Goal: Task Accomplishment & Management: Complete application form

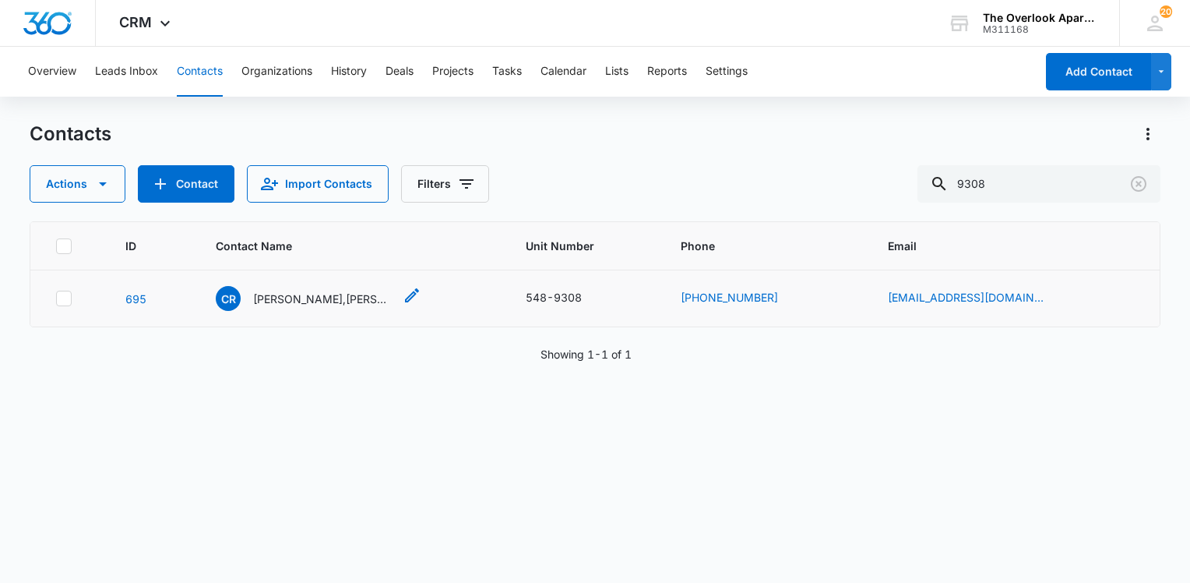
drag, startPoint x: 313, startPoint y: 280, endPoint x: 326, endPoint y: 302, distance: 25.1
click at [313, 283] on td "CR [PERSON_NAME],[PERSON_NAME] & [PERSON_NAME]" at bounding box center [352, 298] width 310 height 57
click at [326, 302] on p "[PERSON_NAME],[PERSON_NAME] & [PERSON_NAME]" at bounding box center [323, 299] width 140 height 16
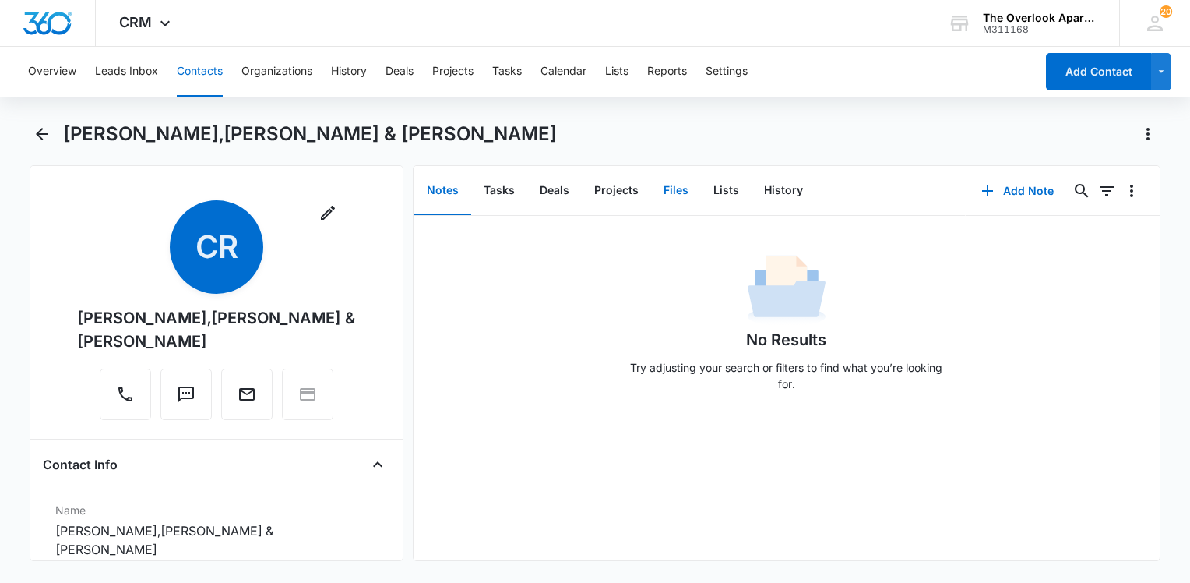
click at [685, 190] on button "Files" at bounding box center [676, 191] width 50 height 48
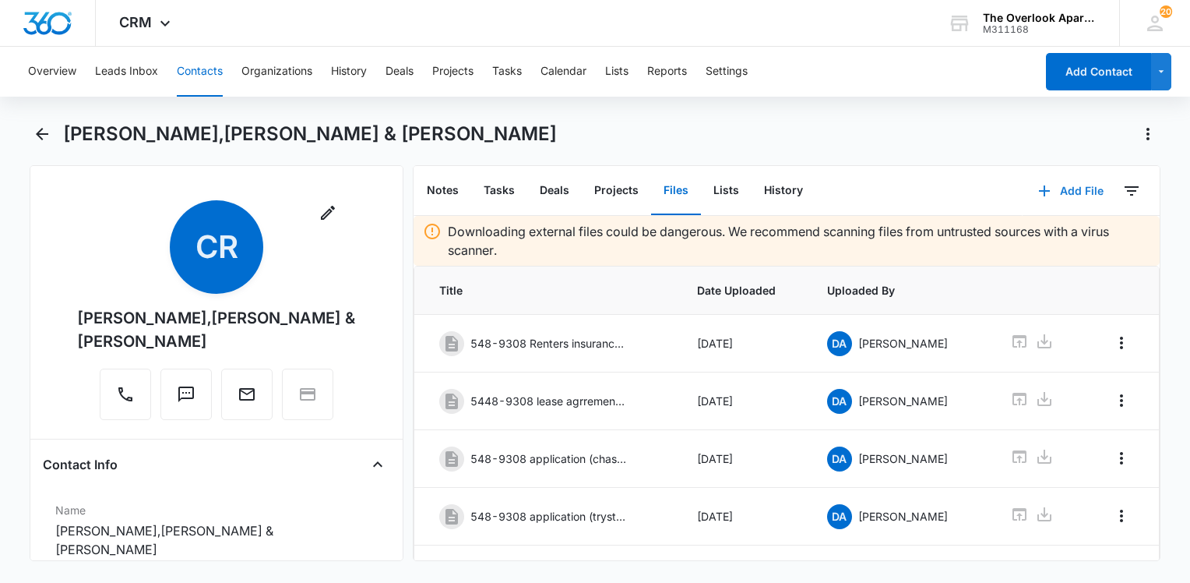
click at [1071, 189] on button "Add File" at bounding box center [1071, 190] width 97 height 37
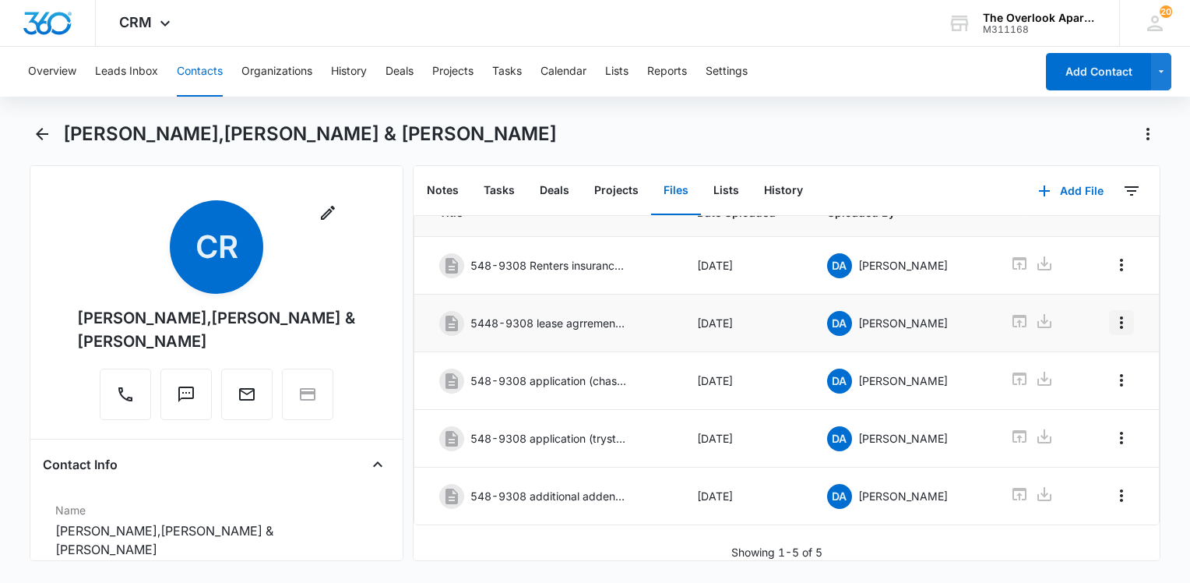
click at [1112, 313] on icon "Overflow Menu" at bounding box center [1121, 322] width 19 height 19
click at [1077, 372] on div "Delete" at bounding box center [1068, 375] width 33 height 11
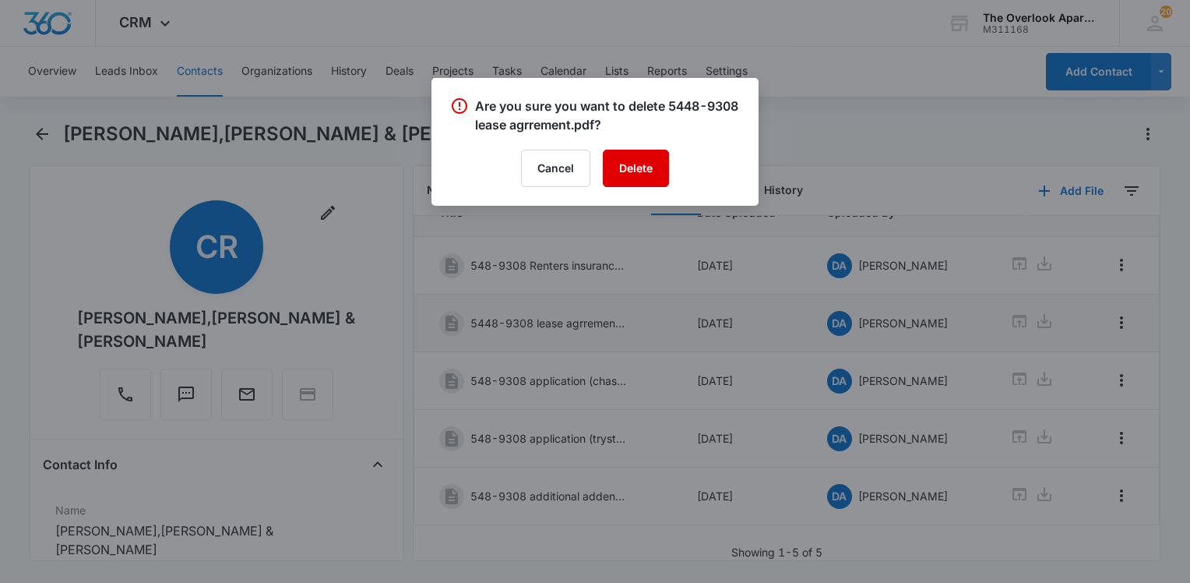
click at [626, 163] on button "Delete" at bounding box center [636, 168] width 66 height 37
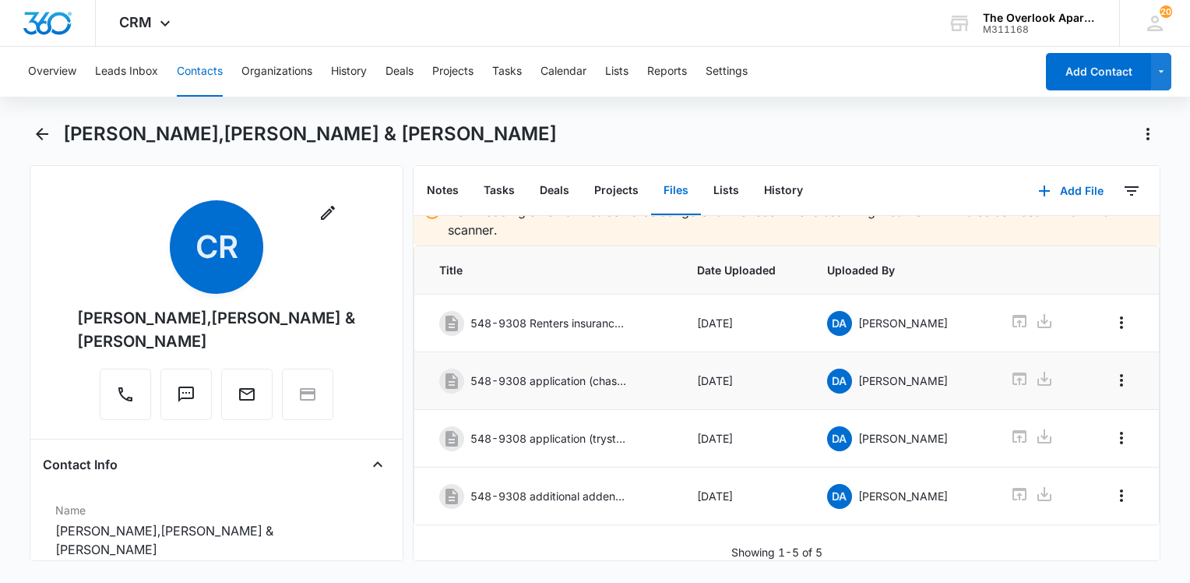
scroll to position [33, 0]
click at [1112, 486] on icon "Overflow Menu" at bounding box center [1121, 495] width 19 height 19
click at [1078, 537] on button "Edit" at bounding box center [1077, 526] width 89 height 23
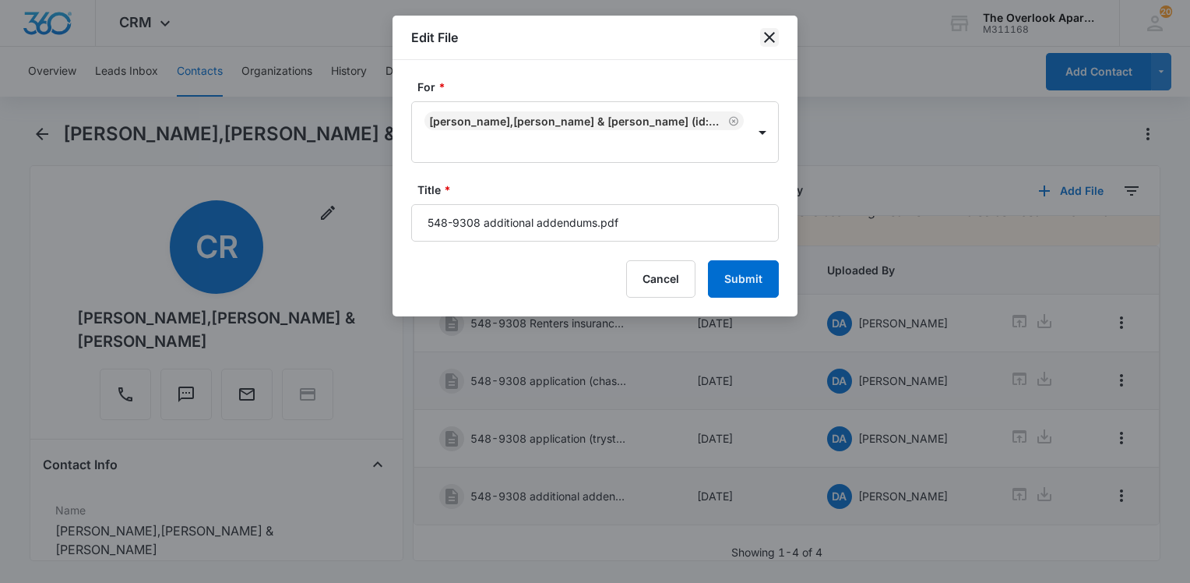
click at [762, 45] on icon "close" at bounding box center [769, 37] width 19 height 19
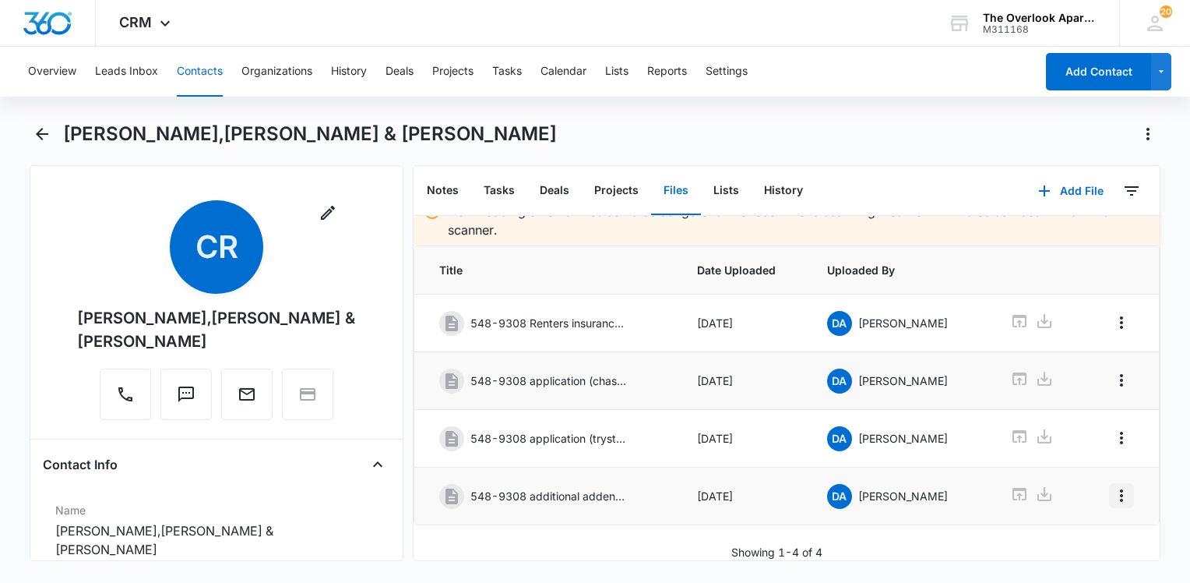
click at [1118, 489] on icon "Overflow Menu" at bounding box center [1121, 495] width 19 height 19
click at [1094, 550] on button "Delete" at bounding box center [1077, 549] width 89 height 23
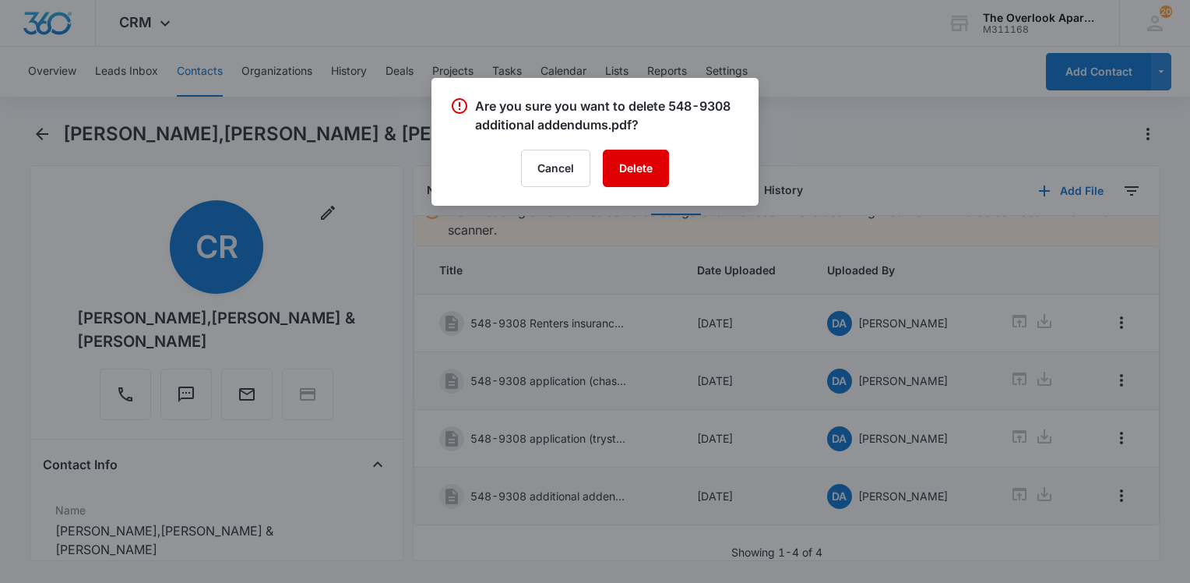
click at [651, 182] on button "Delete" at bounding box center [636, 168] width 66 height 37
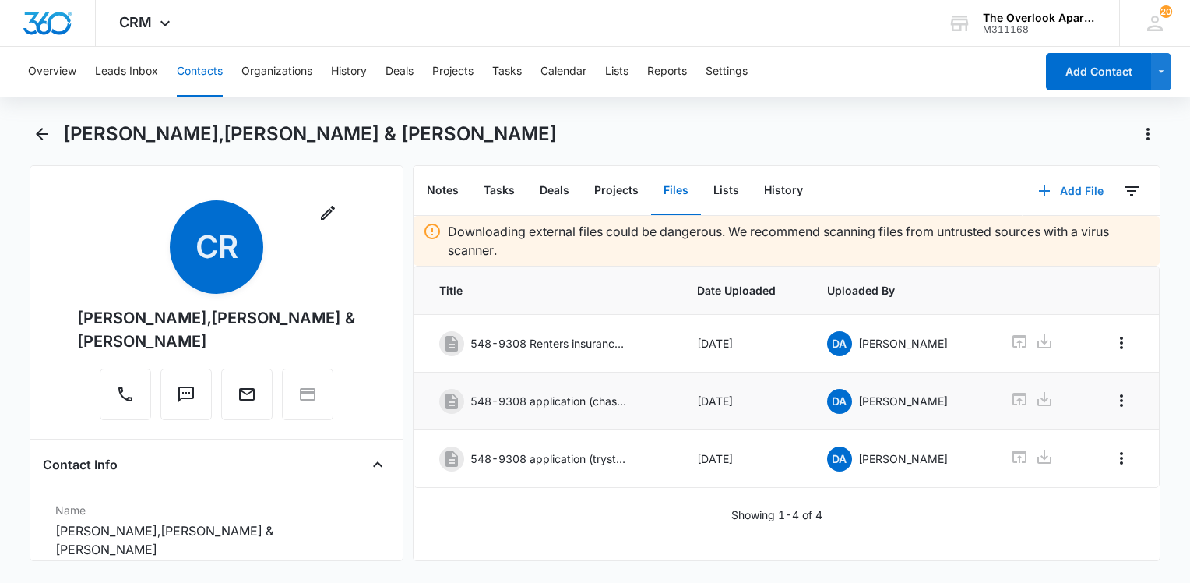
click at [1069, 193] on button "Add File" at bounding box center [1071, 190] width 97 height 37
click at [1063, 240] on div "Upload Files" at bounding box center [1050, 240] width 62 height 11
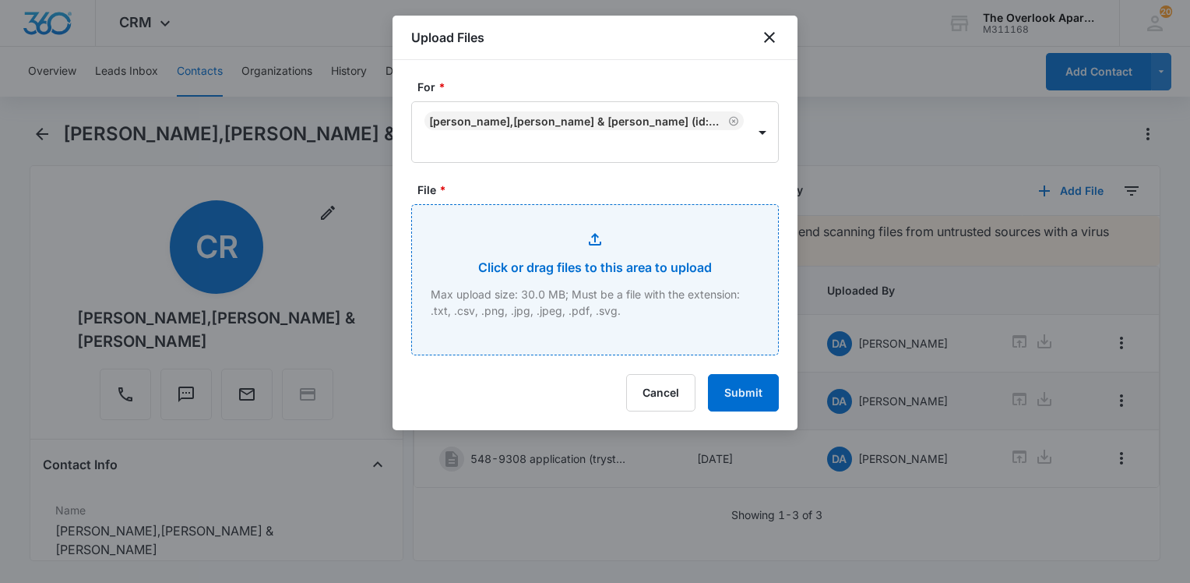
click at [562, 259] on input "File *" at bounding box center [595, 280] width 366 height 150
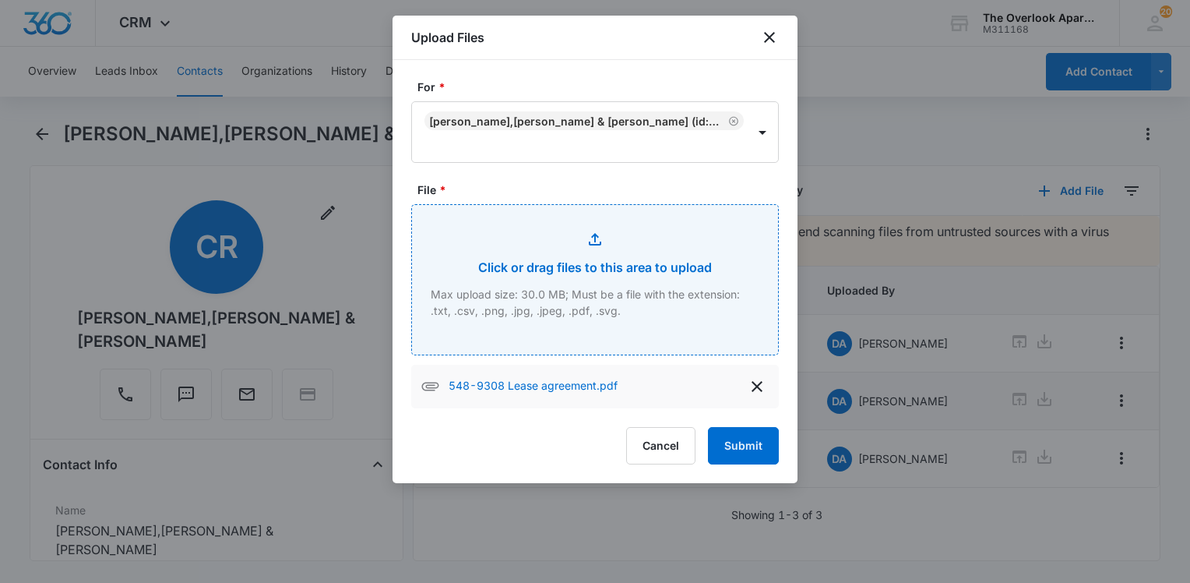
click at [647, 276] on input "File *" at bounding box center [595, 280] width 366 height 150
type input "C:\fakepath\548-9308 additional addendumns.pdf"
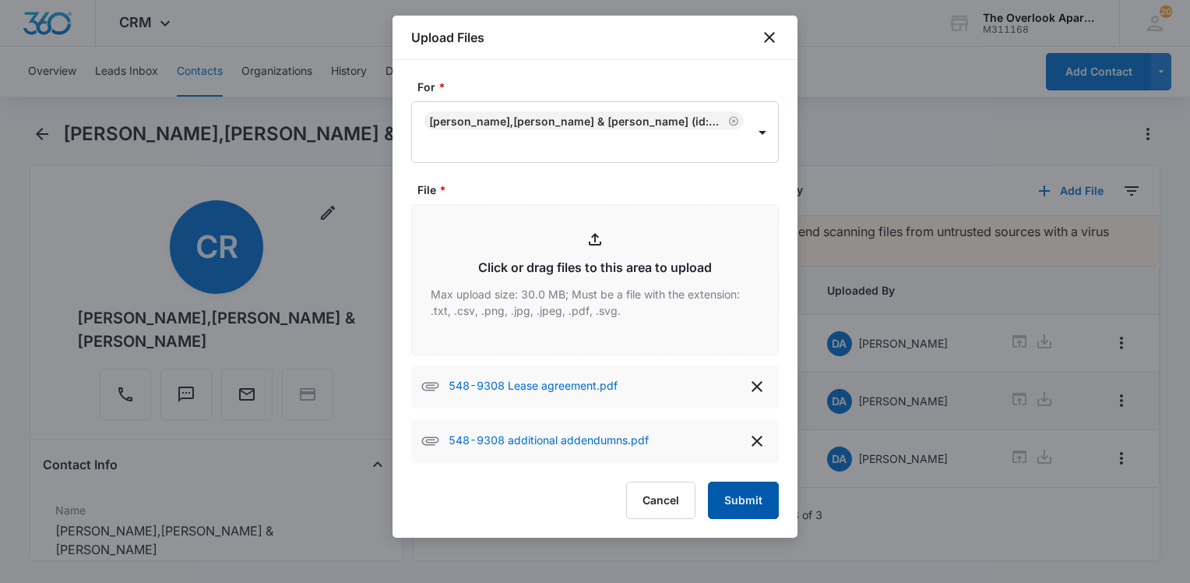
drag, startPoint x: 764, startPoint y: 497, endPoint x: 789, endPoint y: 478, distance: 31.2
click at [762, 497] on button "Submit" at bounding box center [743, 499] width 71 height 37
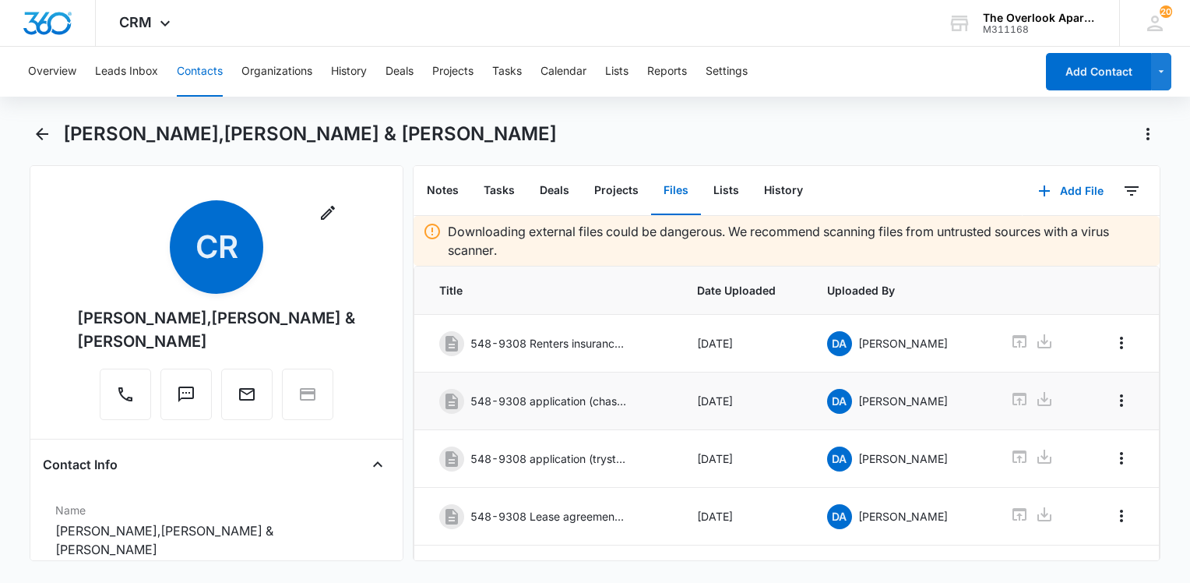
click at [678, 299] on th "Date Uploaded" at bounding box center [742, 290] width 129 height 48
click at [791, 581] on body "CRM Apps Reputation Websites Forms CRM Email Social Content Ads Intelligence Fi…" at bounding box center [595, 291] width 1190 height 583
click at [167, 65] on div "Overview Leads Inbox Contacts Organizations History Deals Projects Tasks Calend…" at bounding box center [527, 72] width 1017 height 50
click at [194, 78] on button "Contacts" at bounding box center [200, 72] width 46 height 50
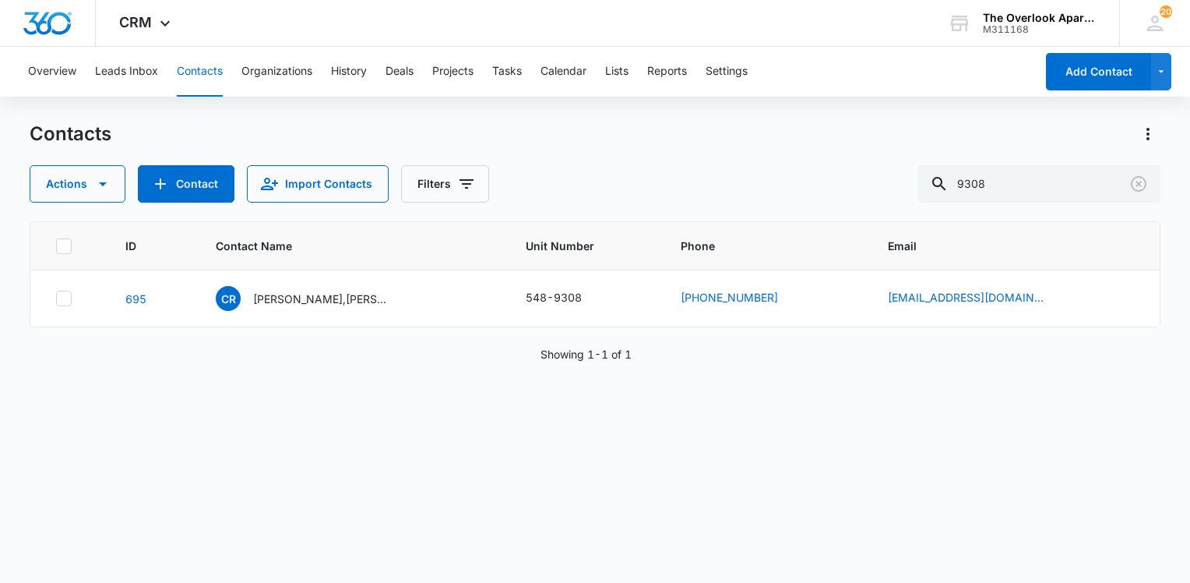
click at [194, 73] on button "Contacts" at bounding box center [200, 72] width 46 height 50
click at [1017, 189] on input "9308" at bounding box center [1039, 183] width 243 height 37
type input "5308"
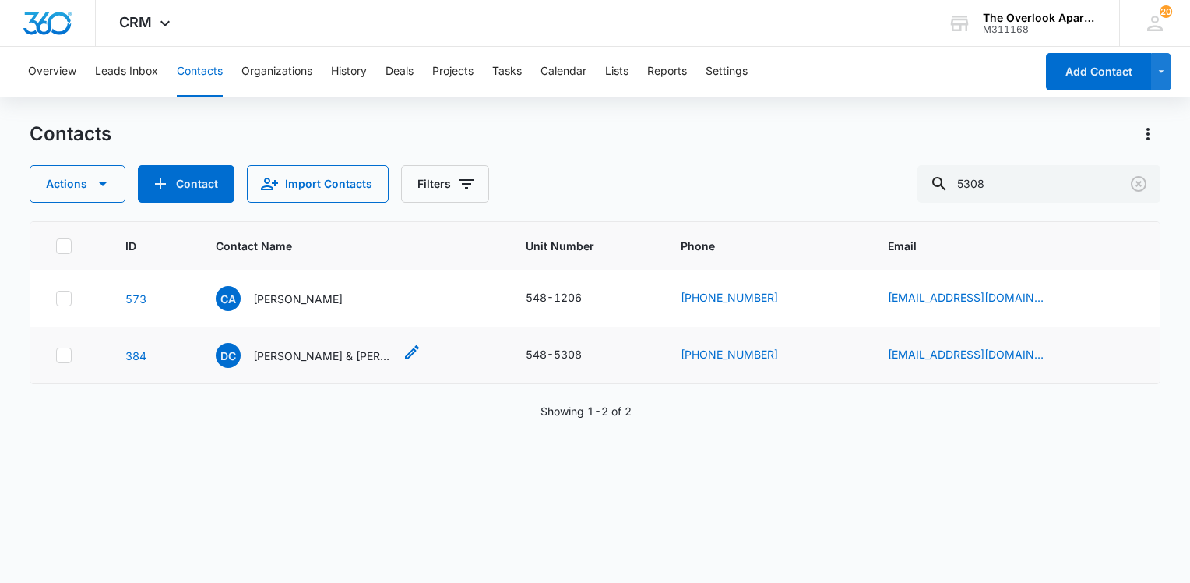
click at [322, 351] on p "[PERSON_NAME] & [PERSON_NAME]" at bounding box center [323, 355] width 140 height 16
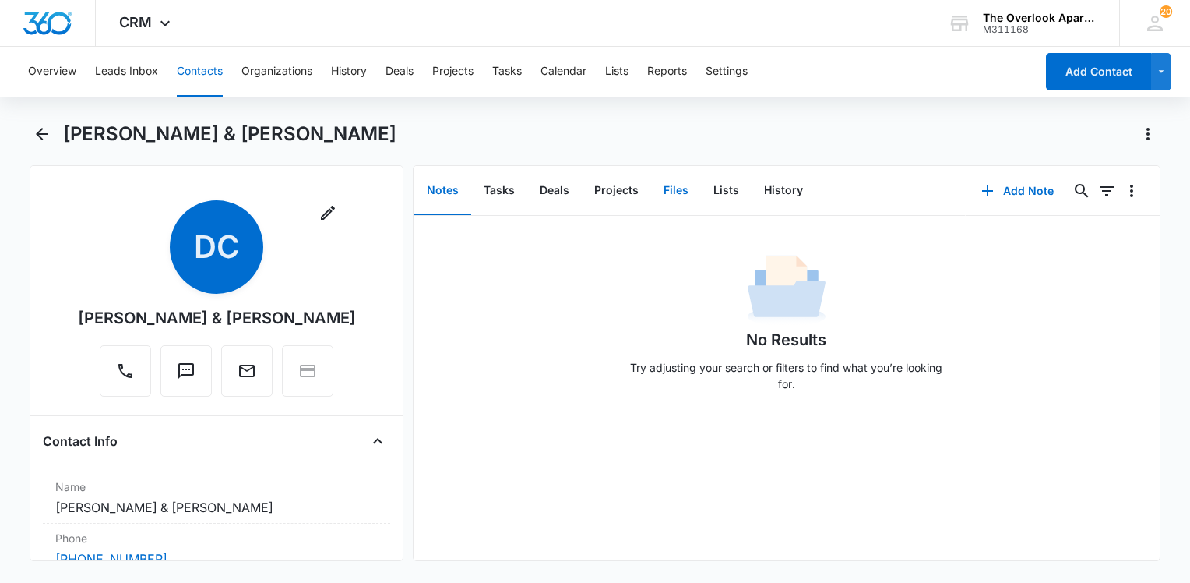
click at [664, 191] on button "Files" at bounding box center [676, 191] width 50 height 48
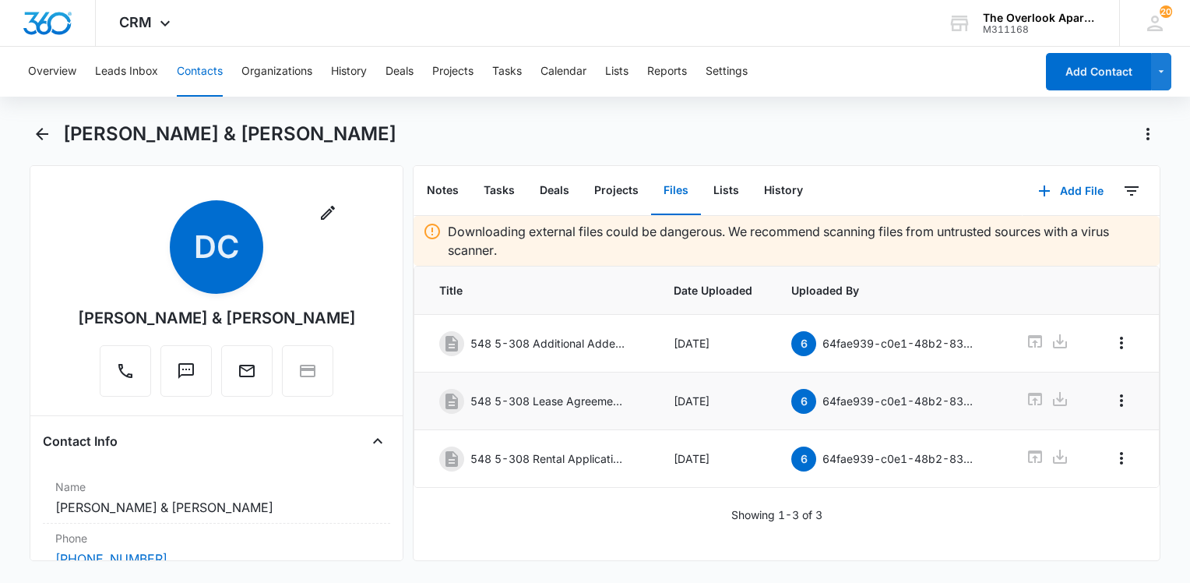
click at [1008, 398] on td at bounding box center [1048, 401] width 83 height 58
click at [1017, 399] on td at bounding box center [1048, 401] width 83 height 58
click at [1026, 399] on icon at bounding box center [1035, 398] width 19 height 19
click at [209, 72] on button "Contacts" at bounding box center [200, 72] width 46 height 50
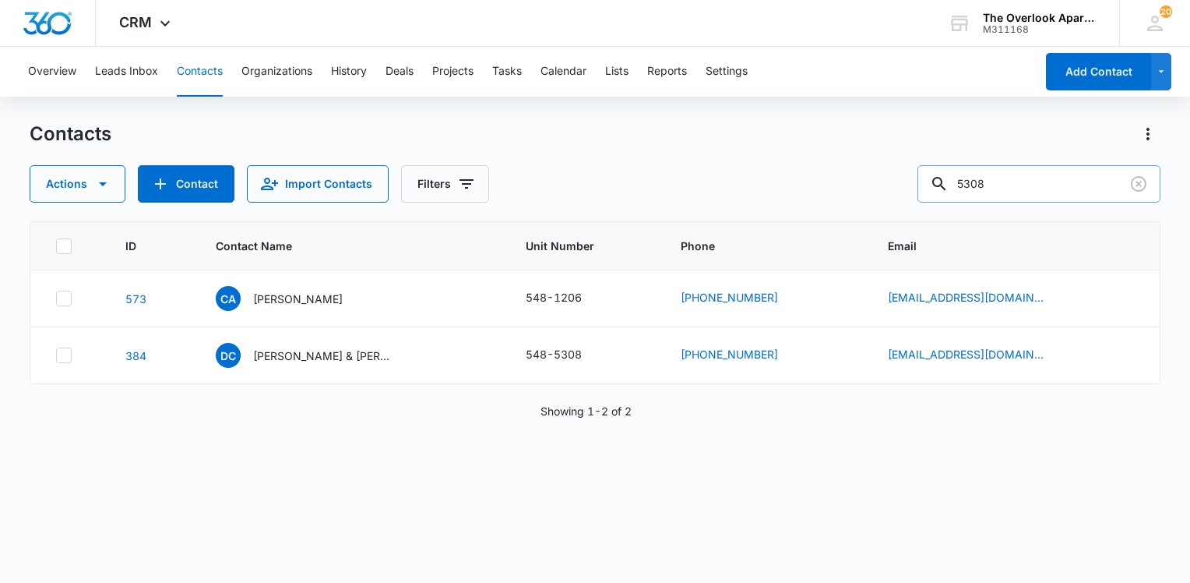
click at [1044, 189] on input "5308" at bounding box center [1039, 183] width 243 height 37
type input "[PERSON_NAME]"
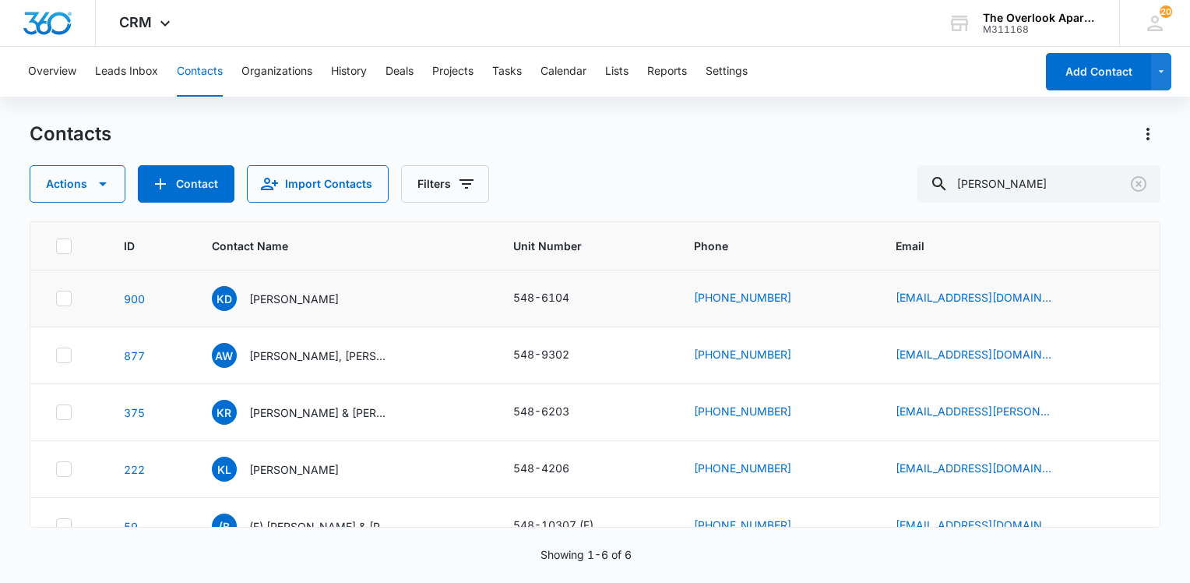
click at [315, 311] on td "KD [PERSON_NAME]" at bounding box center [343, 298] width 301 height 57
click at [305, 298] on p "[PERSON_NAME]" at bounding box center [294, 299] width 90 height 16
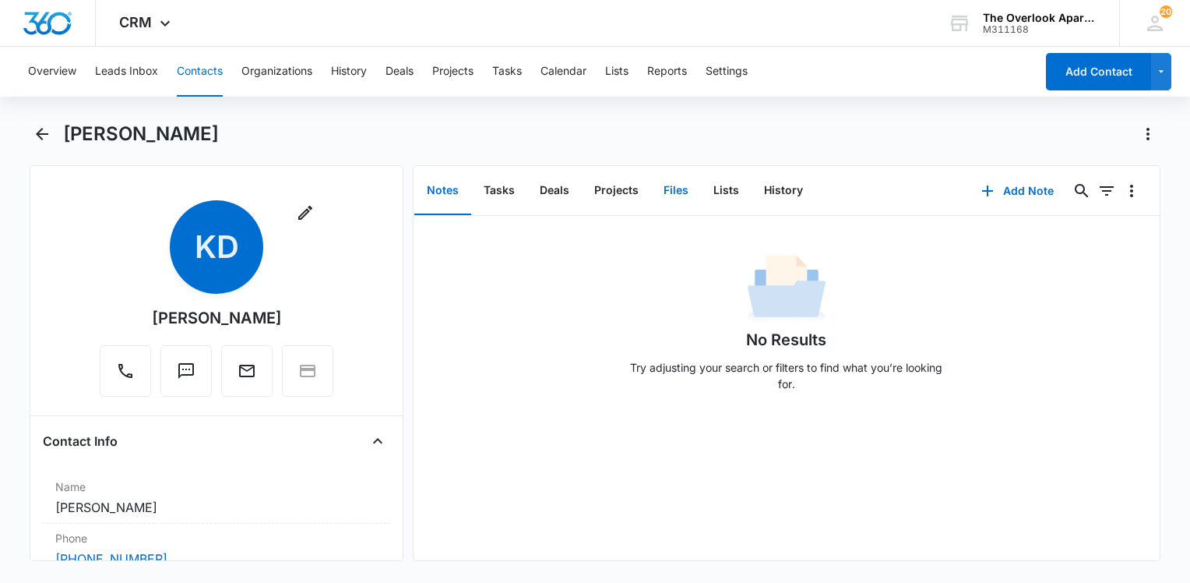
click at [687, 196] on button "Files" at bounding box center [676, 191] width 50 height 48
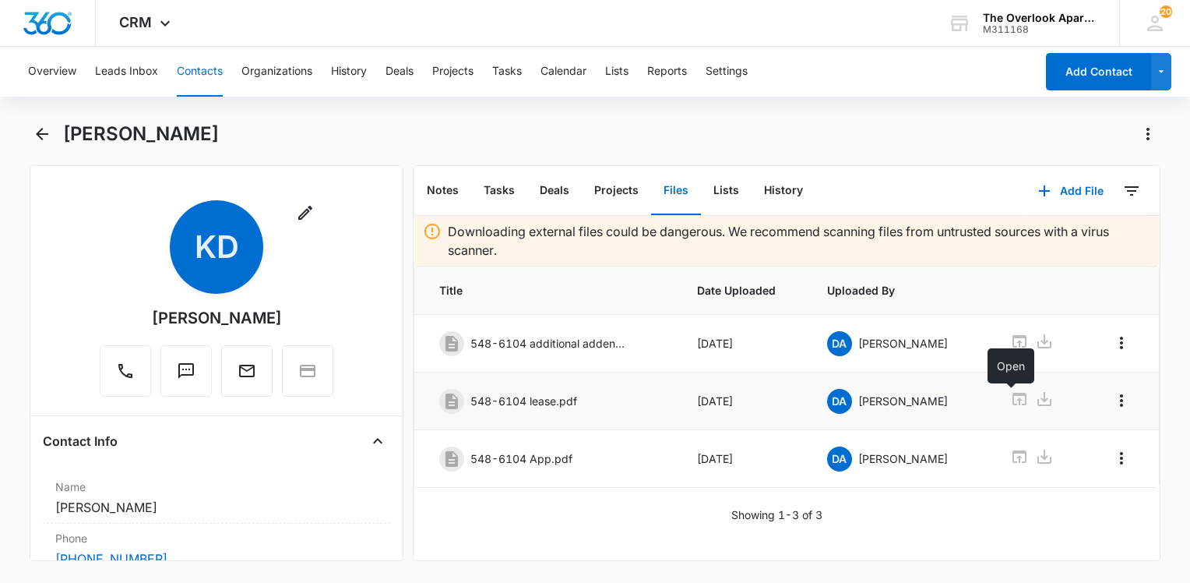
click at [1012, 397] on icon at bounding box center [1019, 398] width 19 height 19
click at [604, 527] on div "Downloading external files could be dangerous. We recommend scanning files from…" at bounding box center [787, 388] width 746 height 344
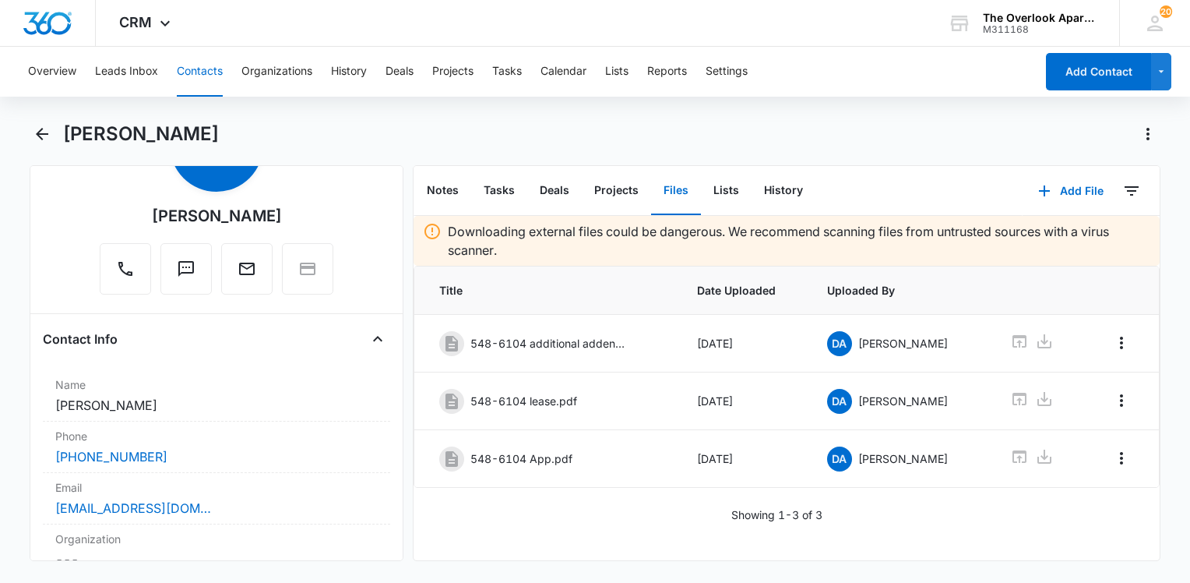
click at [206, 72] on button "Contacts" at bounding box center [200, 72] width 46 height 50
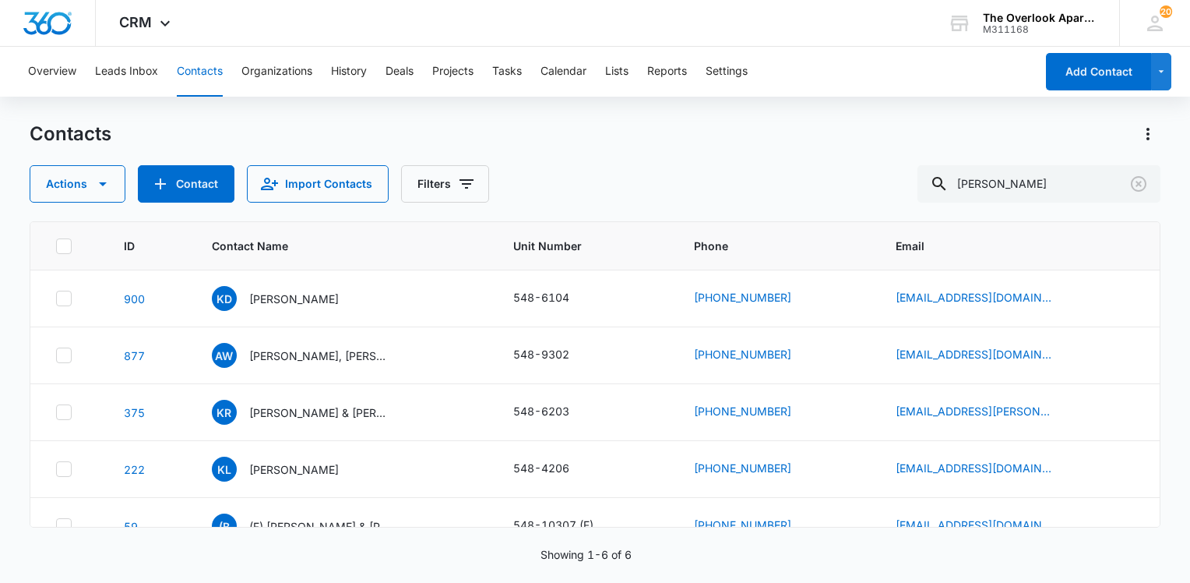
drag, startPoint x: 1096, startPoint y: 220, endPoint x: 1092, endPoint y: 204, distance: 16.1
click at [1094, 215] on div "Contacts Actions Contact Import Contacts Filters [PERSON_NAME] ID Contact Name …" at bounding box center [595, 352] width 1131 height 460
click at [1044, 171] on input "[PERSON_NAME]" at bounding box center [1039, 183] width 243 height 37
type input "[PERSON_NAME]"
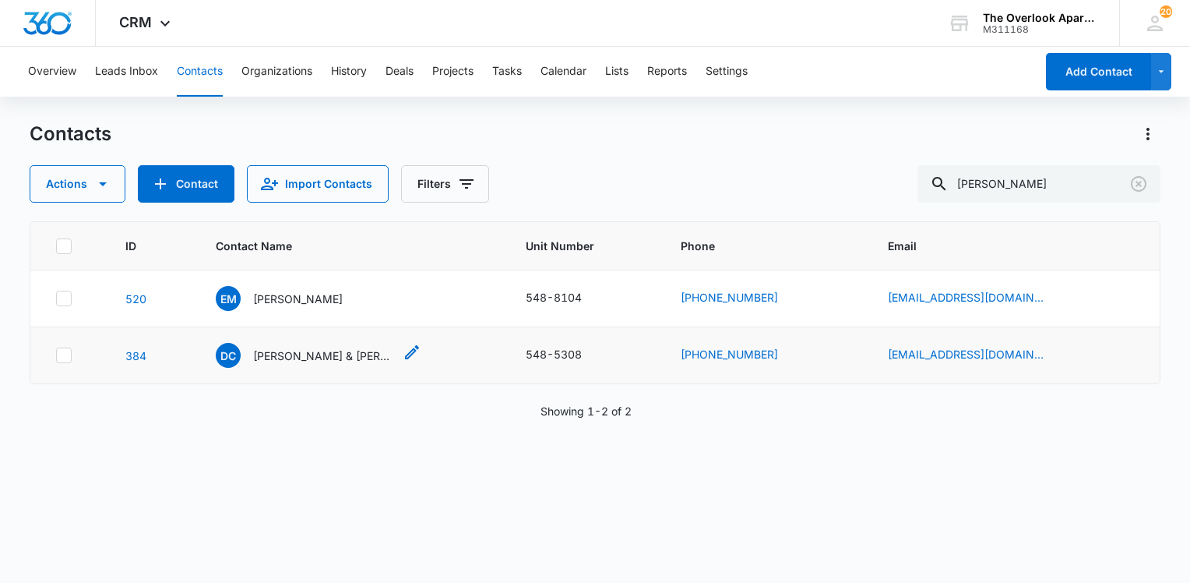
click at [306, 361] on p "[PERSON_NAME] & [PERSON_NAME]" at bounding box center [323, 355] width 140 height 16
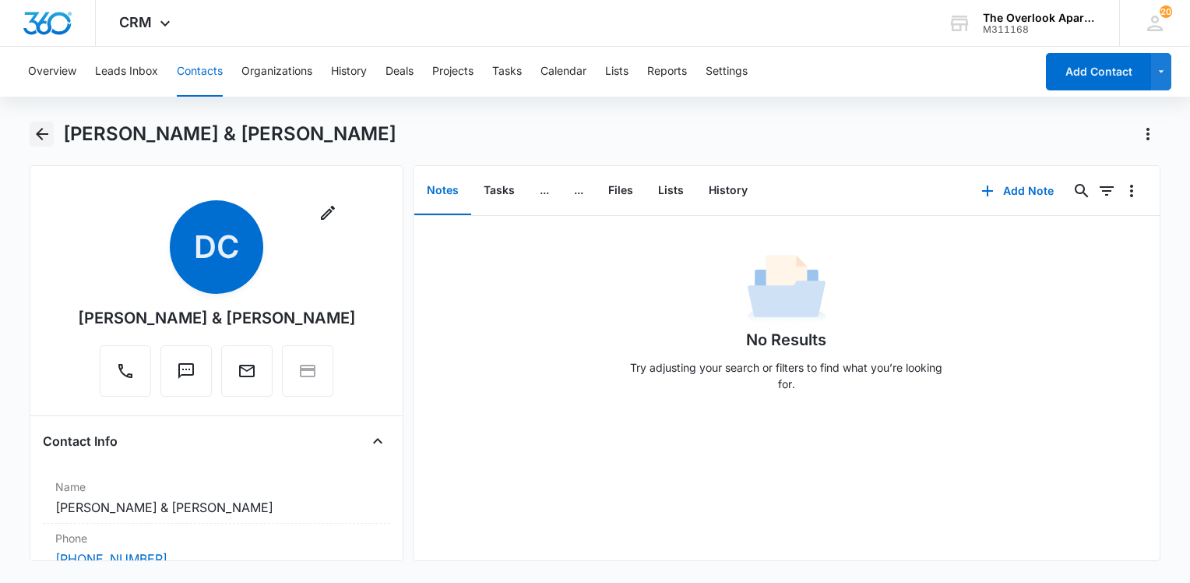
click at [37, 129] on icon "Back" at bounding box center [42, 134] width 19 height 19
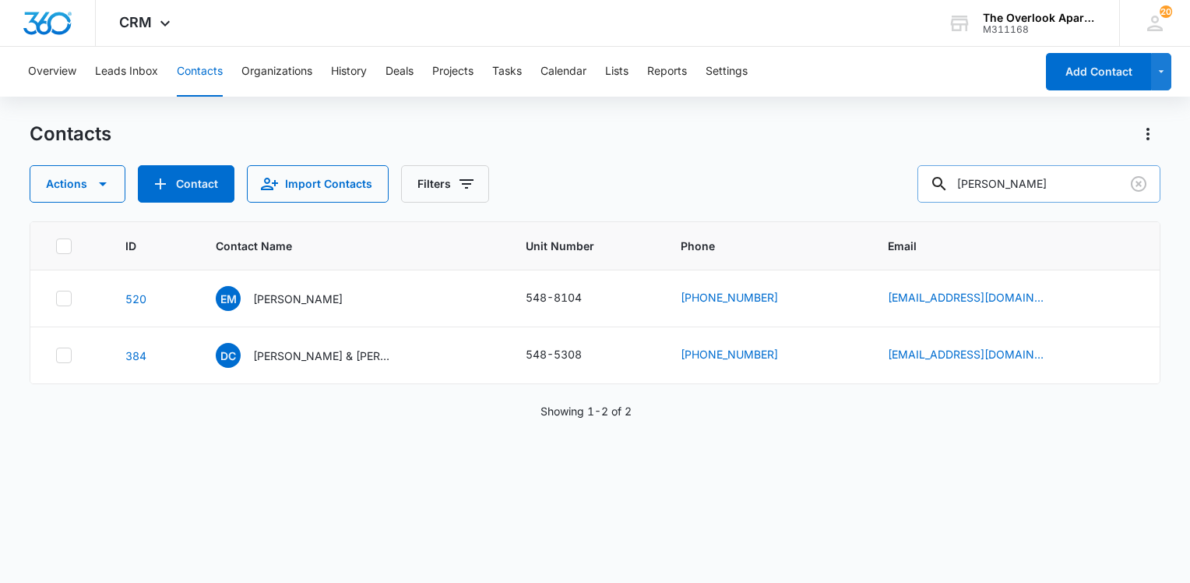
click at [1039, 196] on input "[PERSON_NAME]" at bounding box center [1039, 183] width 243 height 37
click at [1038, 196] on input "[PERSON_NAME]" at bounding box center [1039, 183] width 243 height 37
click at [1025, 182] on input "[PERSON_NAME]" at bounding box center [1039, 183] width 243 height 37
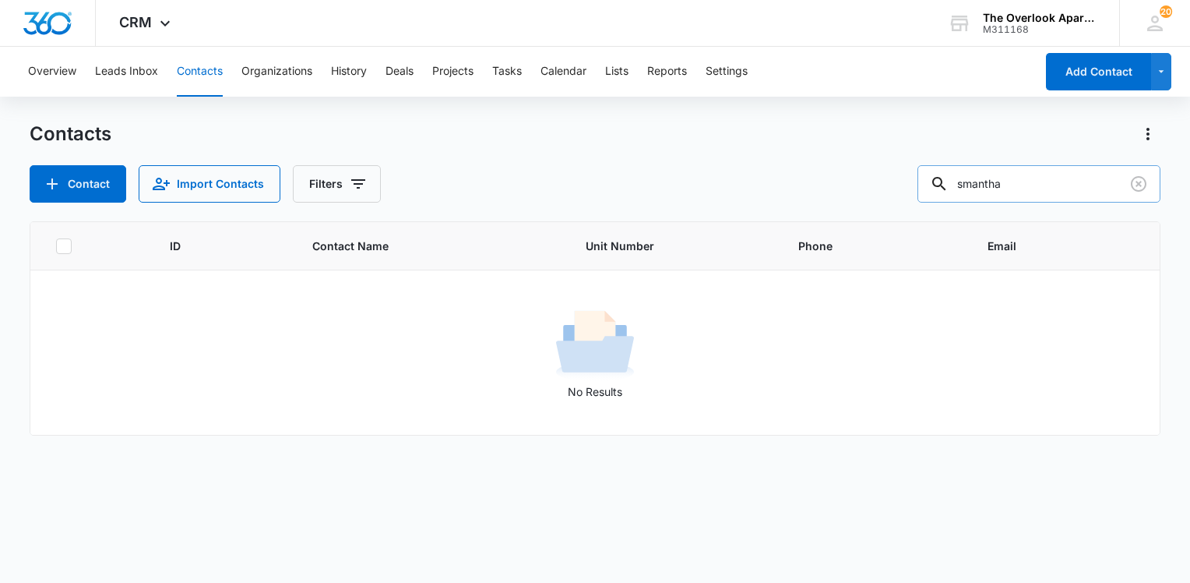
type input "smantha"
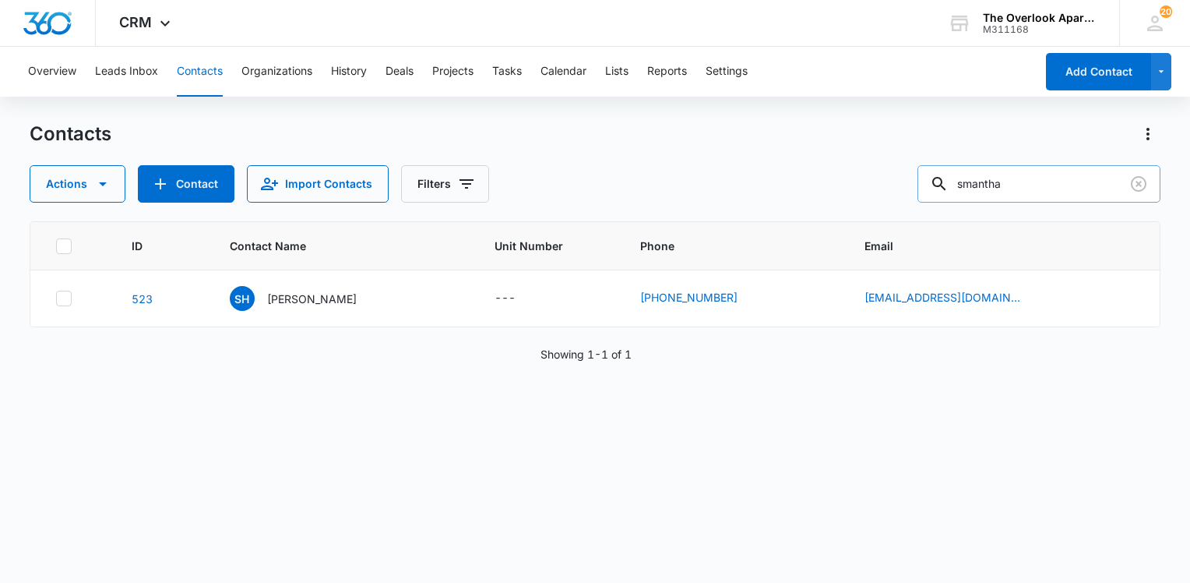
click at [1053, 185] on input "smantha" at bounding box center [1039, 183] width 243 height 37
click at [192, 86] on button "Contacts" at bounding box center [200, 72] width 46 height 50
click at [1009, 192] on input "text" at bounding box center [1051, 183] width 220 height 37
click at [1025, 182] on input "[PERSON_NAME]" at bounding box center [1039, 183] width 243 height 37
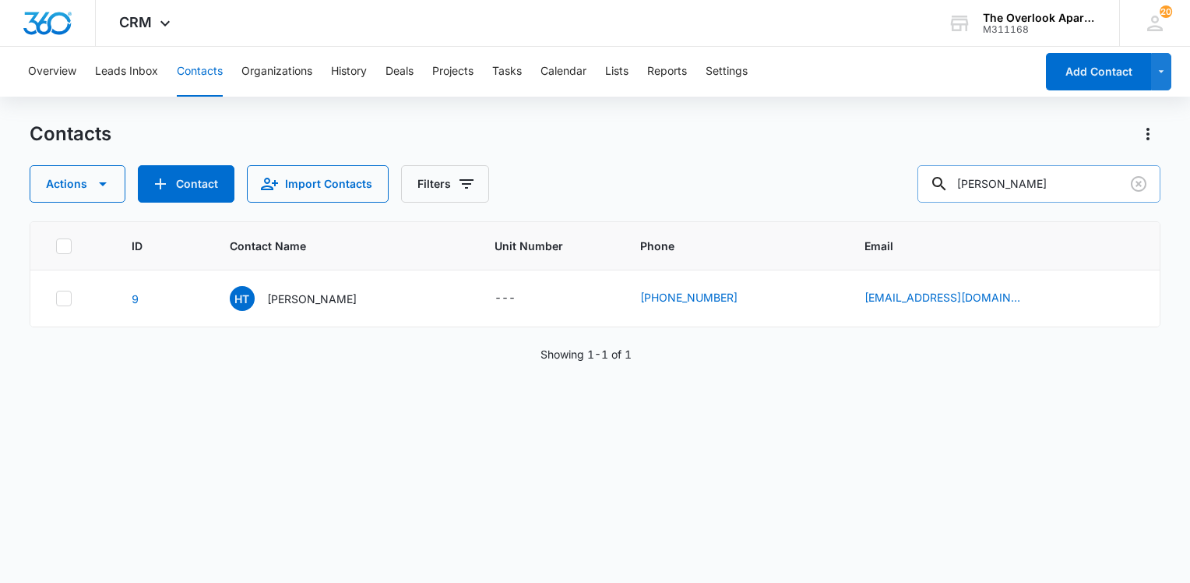
click at [1031, 179] on input "[PERSON_NAME]" at bounding box center [1039, 183] width 243 height 37
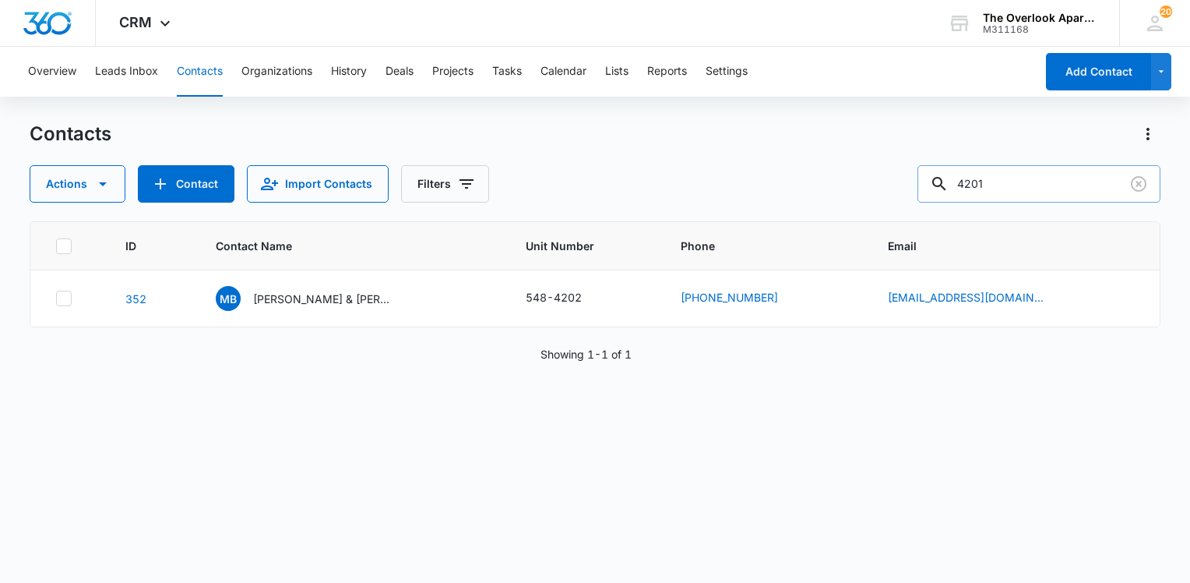
type input "4201"
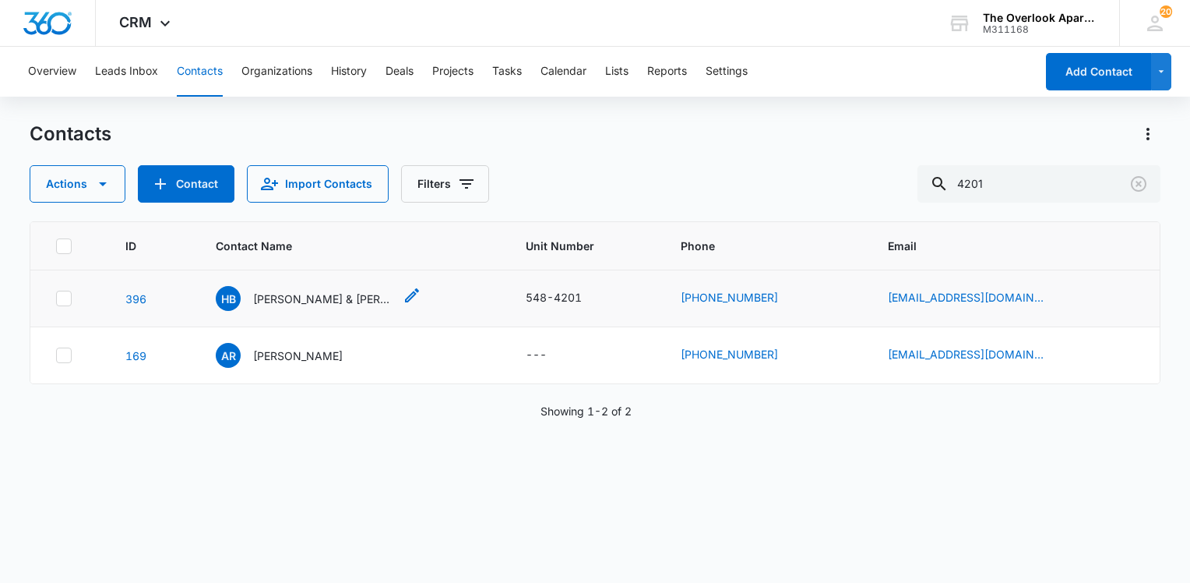
click at [310, 296] on p "[PERSON_NAME] & [PERSON_NAME]" at bounding box center [323, 299] width 140 height 16
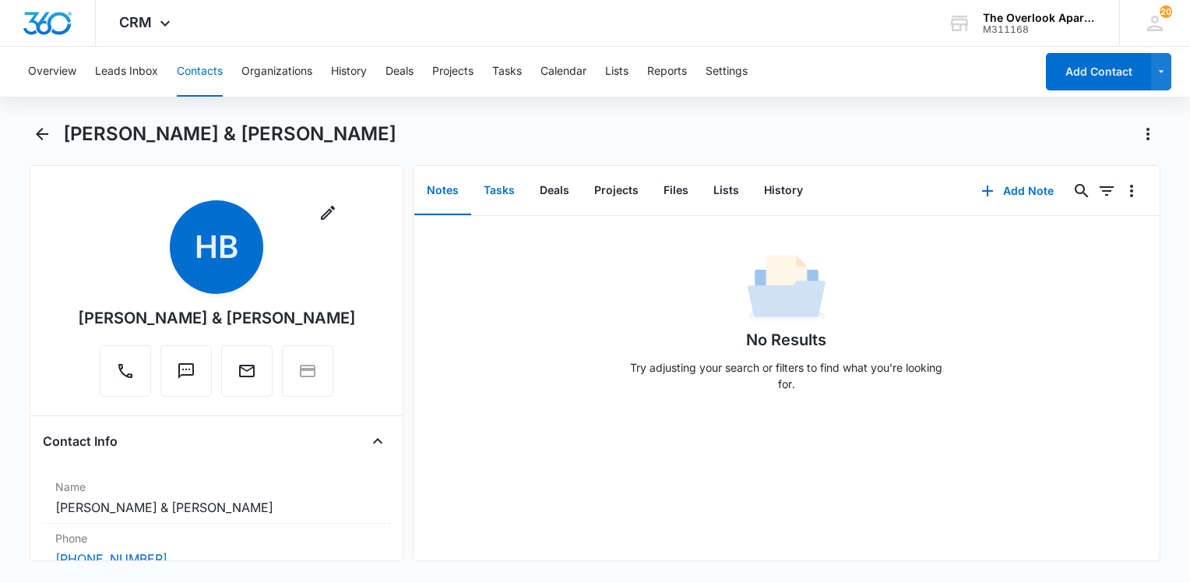
click at [514, 178] on button "Tasks" at bounding box center [499, 191] width 56 height 48
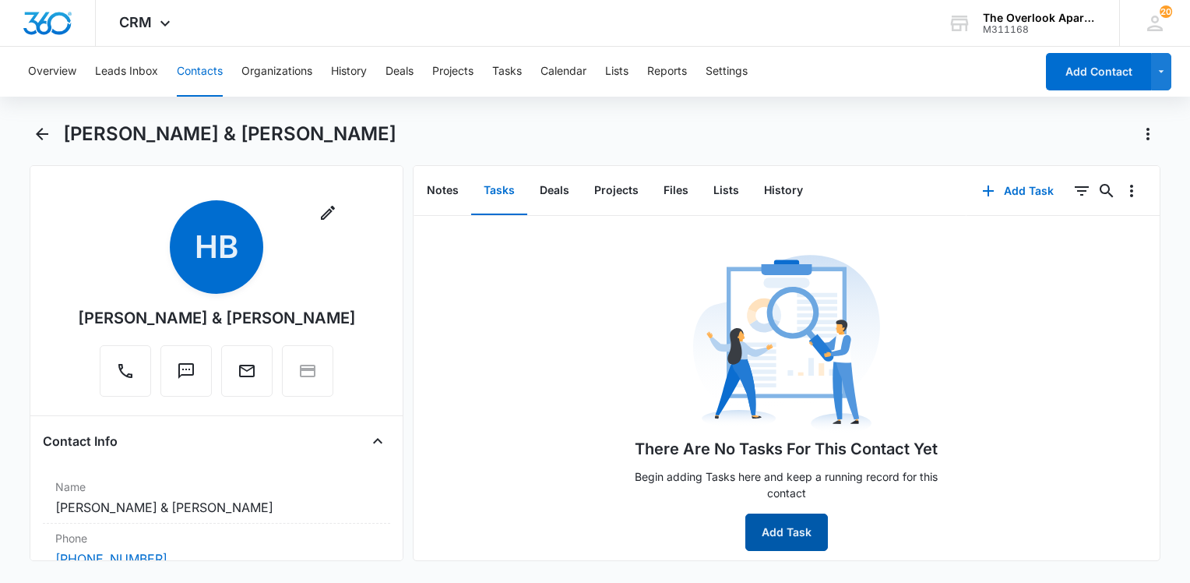
click at [798, 536] on button "Add Task" at bounding box center [786, 531] width 83 height 37
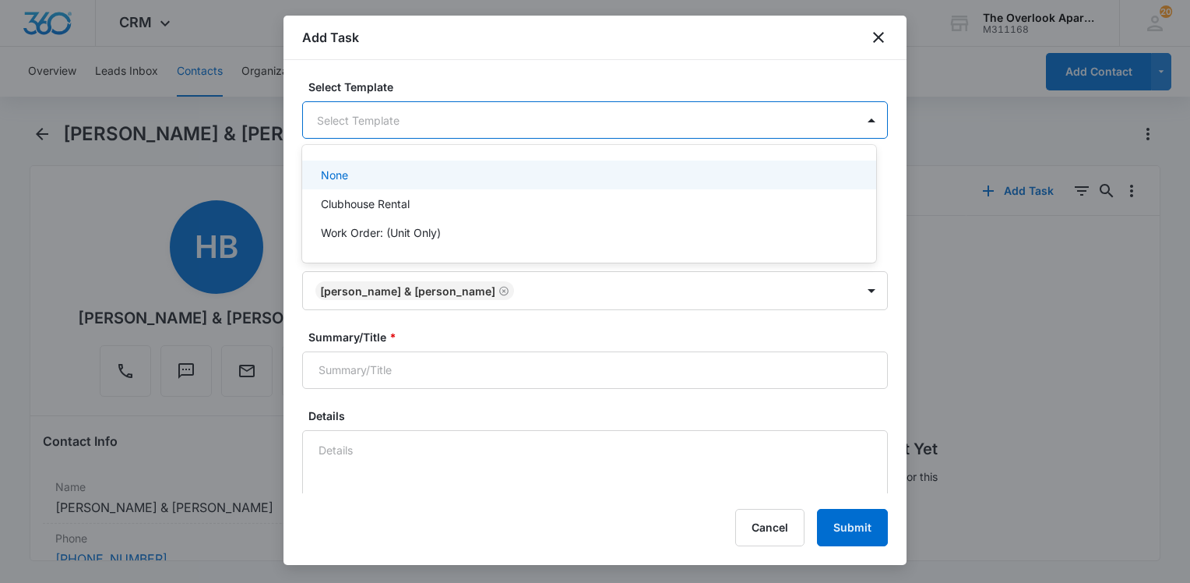
click at [452, 114] on body "CRM Apps Reputation Websites Forms CRM Email Social Content Ads Intelligence Fi…" at bounding box center [595, 291] width 1190 height 583
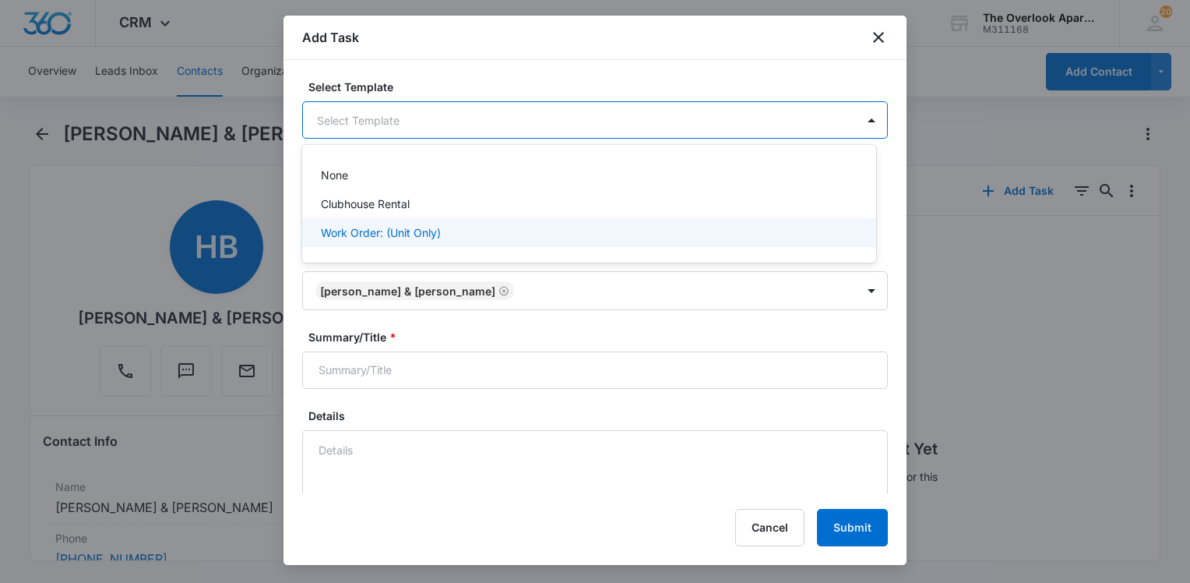
click at [421, 236] on p "Work Order: (Unit Only)" at bounding box center [381, 232] width 120 height 16
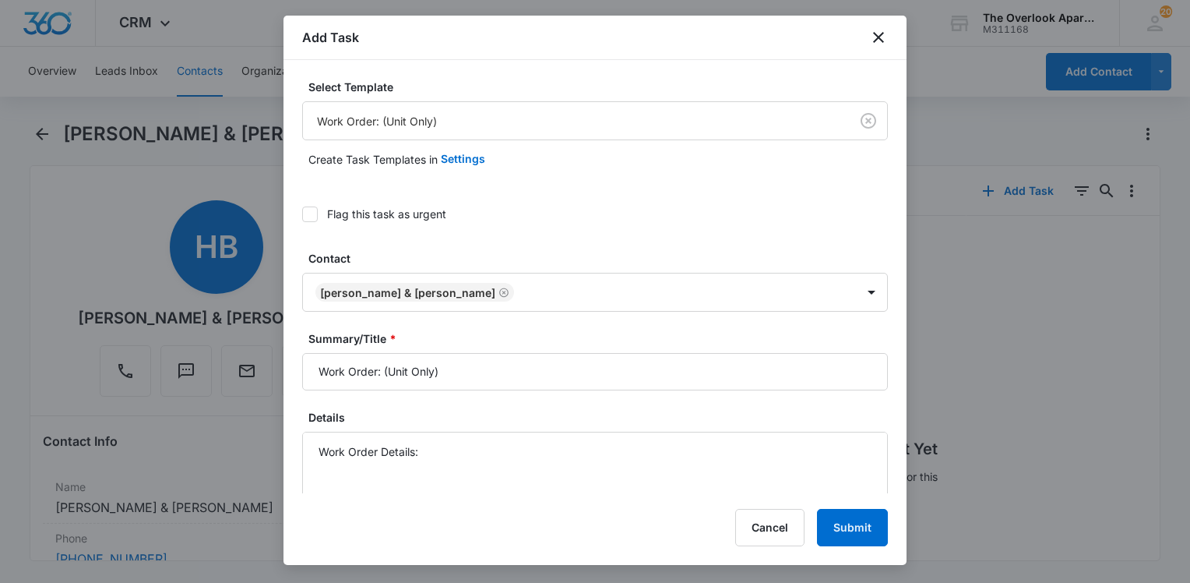
scroll to position [156, 0]
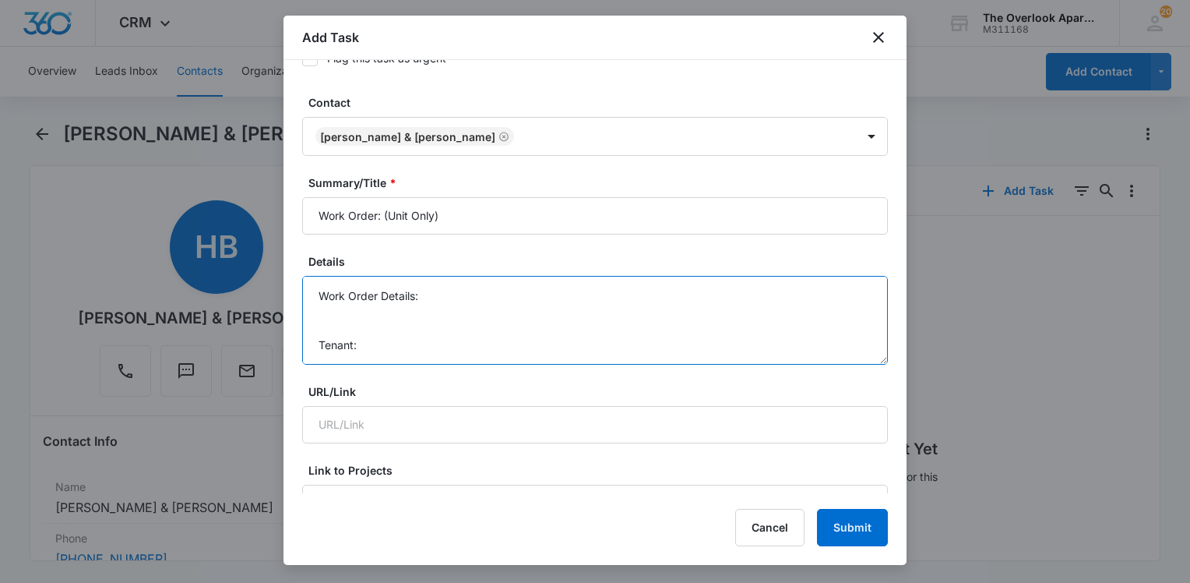
click at [462, 303] on textarea "Work Order Details: Tenant: Tenant Phone:" at bounding box center [595, 320] width 586 height 89
click at [463, 297] on textarea "Work Order Details: Tenant: Tenant Phone:" at bounding box center [595, 320] width 586 height 89
click at [527, 293] on textarea "Work Order Details: in first bathroom Tenant: Tenant Phone:" at bounding box center [595, 320] width 586 height 89
click at [747, 304] on textarea "Work Order Details: in first bathroom it still has the pee trap smell in there …" at bounding box center [595, 320] width 586 height 89
click at [815, 291] on textarea "Work Order Details: in first bathroom it still has the pee trap smell in there …" at bounding box center [595, 320] width 586 height 89
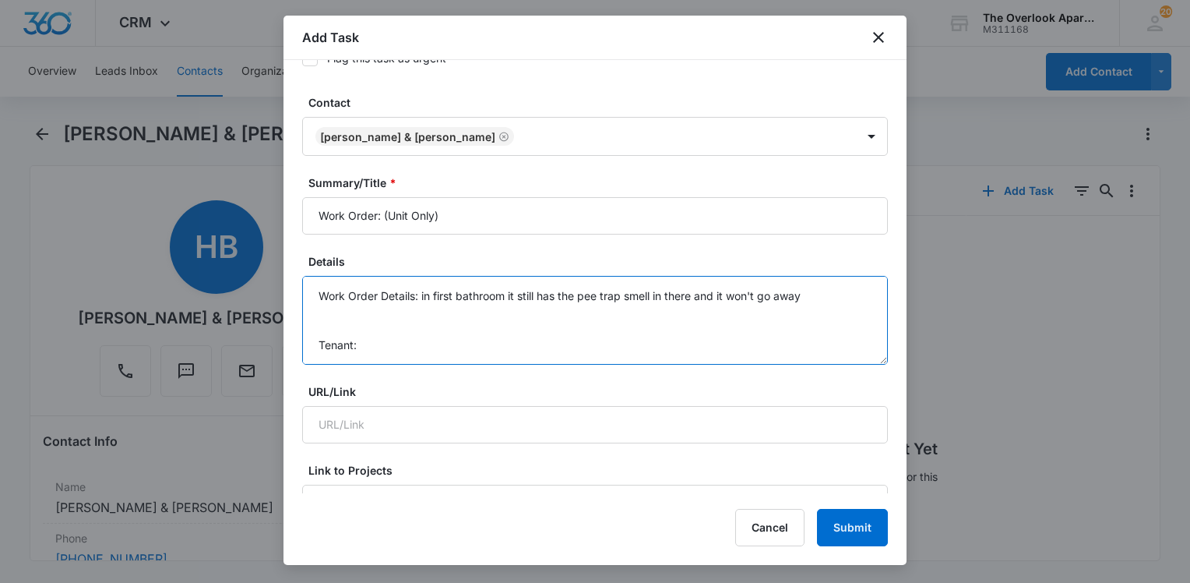
click at [425, 291] on textarea "Work Order Details: in first bathroom it still has the pee trap smell in there …" at bounding box center [595, 320] width 586 height 89
click at [432, 290] on textarea "Work Order Details: In first bathroom it still has the pee trap smell in there …" at bounding box center [595, 320] width 586 height 89
click at [463, 308] on textarea "Work Order Details: In the first bathroom it still has the pee trap smell in th…" at bounding box center [595, 320] width 586 height 89
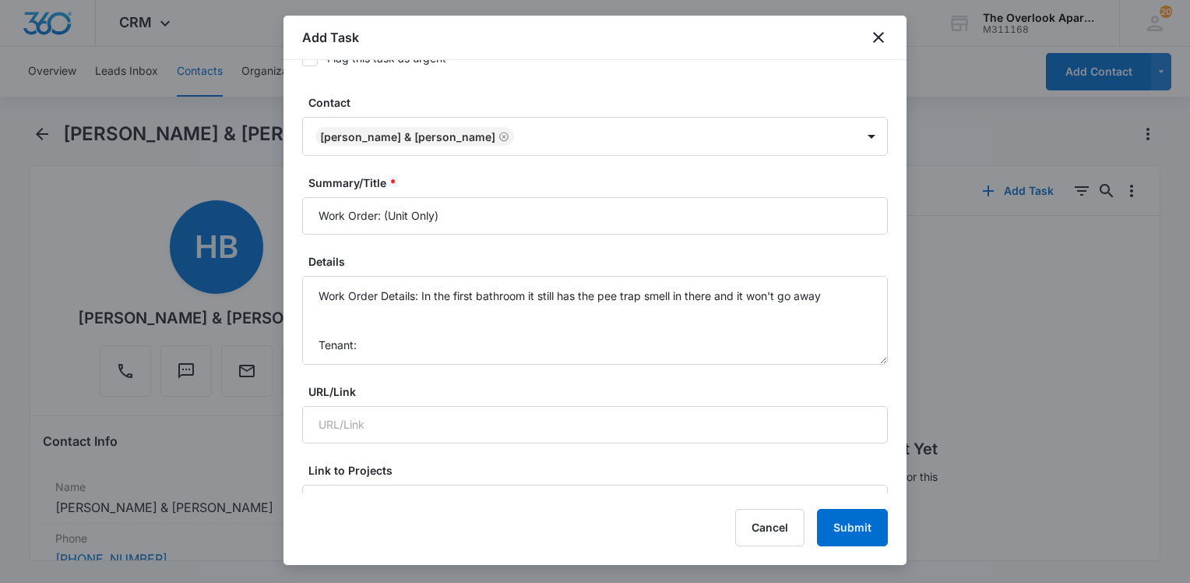
click at [633, 403] on div "URL/Link" at bounding box center [595, 413] width 586 height 60
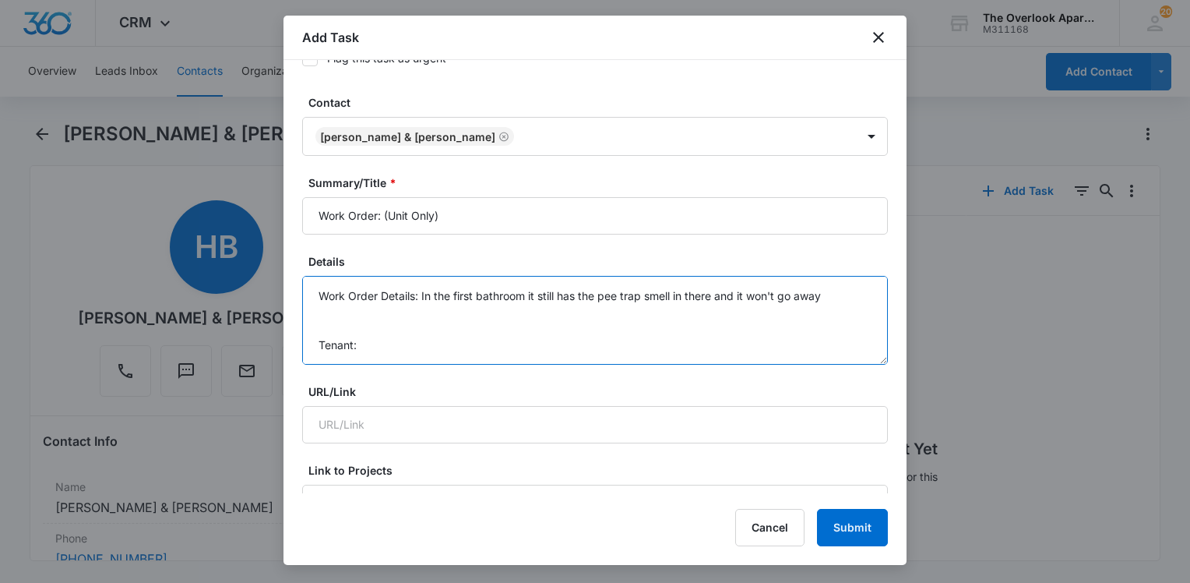
drag, startPoint x: 837, startPoint y: 292, endPoint x: 837, endPoint y: 301, distance: 9.3
click at [837, 294] on textarea "Work Order Details: In the first bathroom it still has the pee trap smell in th…" at bounding box center [595, 320] width 586 height 89
click at [398, 337] on textarea "Work Order Details: In the first bathroom it still has the pee trap smell in th…" at bounding box center [595, 320] width 586 height 89
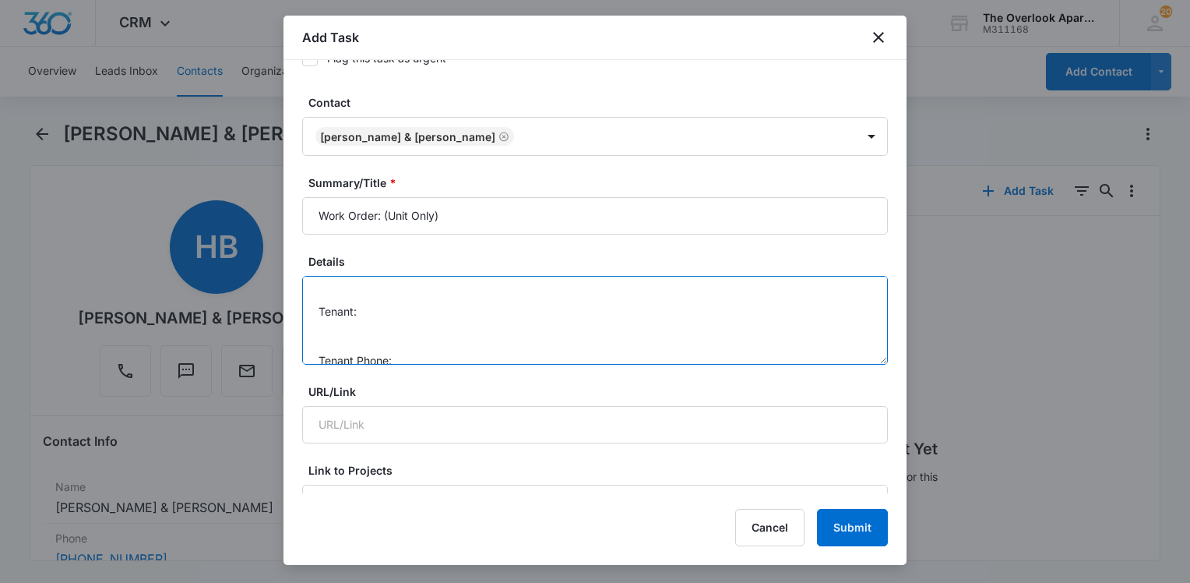
scroll to position [49, 0]
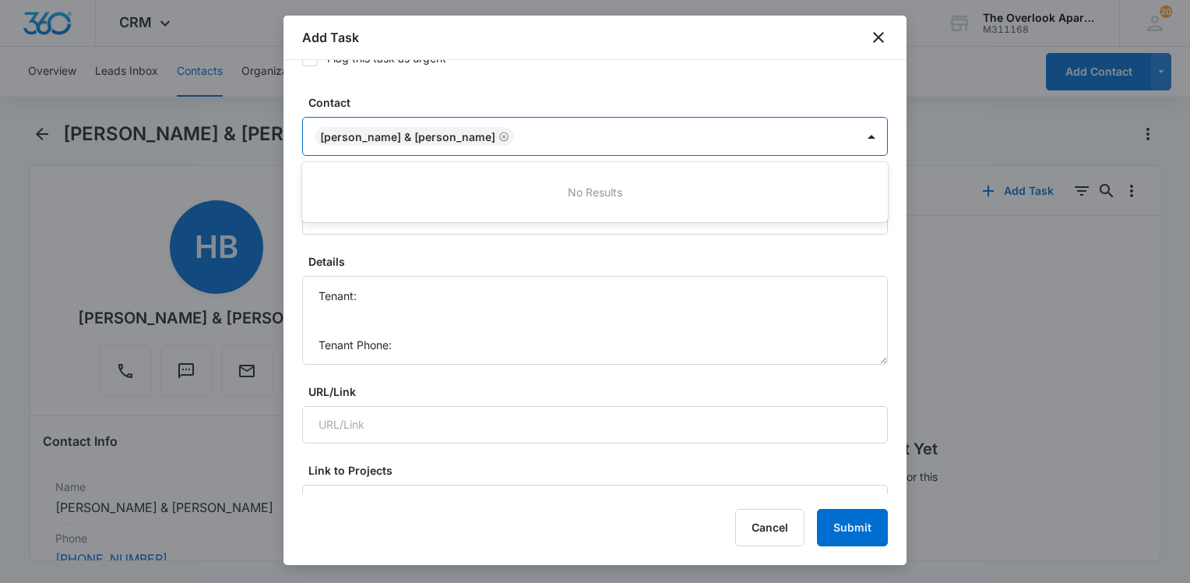
drag, startPoint x: 508, startPoint y: 127, endPoint x: 352, endPoint y: 136, distance: 156.1
click at [337, 137] on div "[PERSON_NAME] & [PERSON_NAME]" at bounding box center [579, 136] width 553 height 37
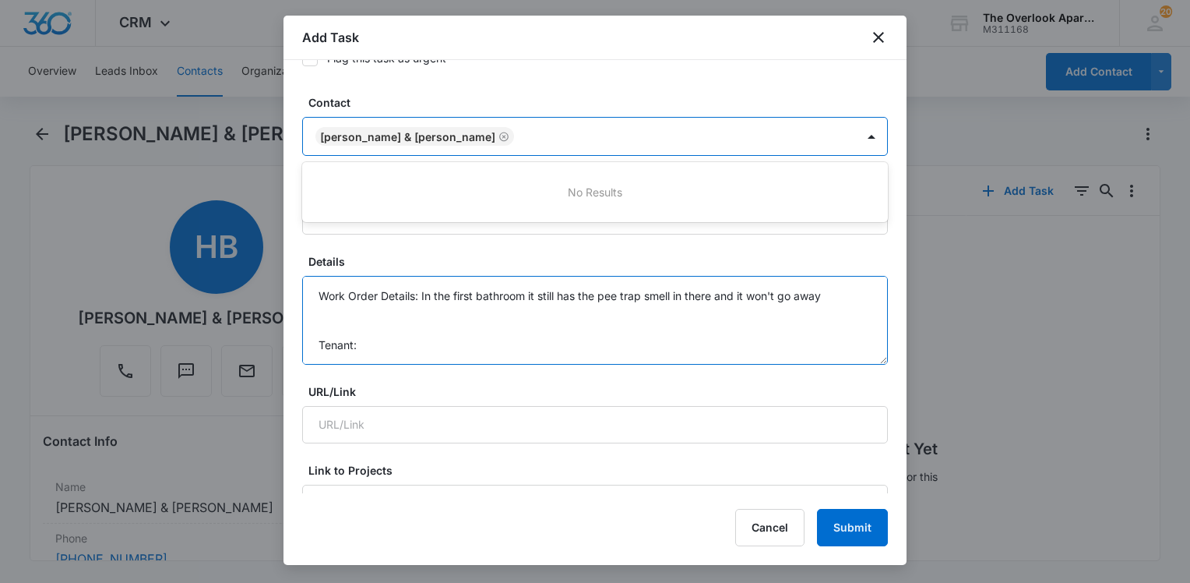
click at [389, 335] on textarea "Work Order Details: In the first bathroom it still has the pee trap smell in th…" at bounding box center [595, 320] width 586 height 89
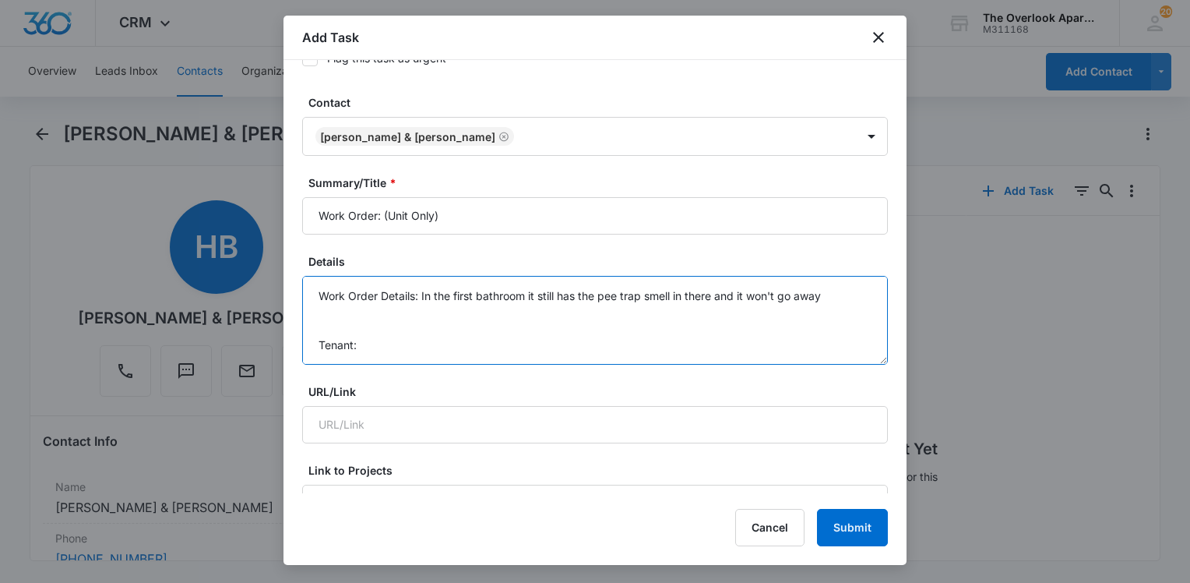
click at [389, 335] on textarea "Work Order Details: In the first bathroom it still has the pee trap smell in th…" at bounding box center [595, 320] width 586 height 89
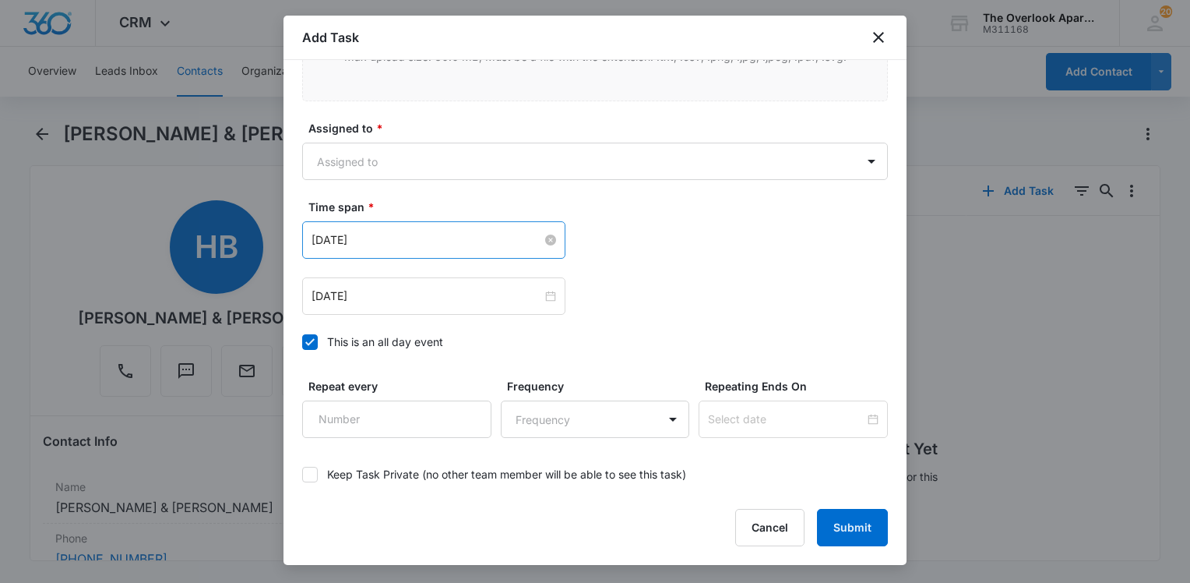
scroll to position [1006, 0]
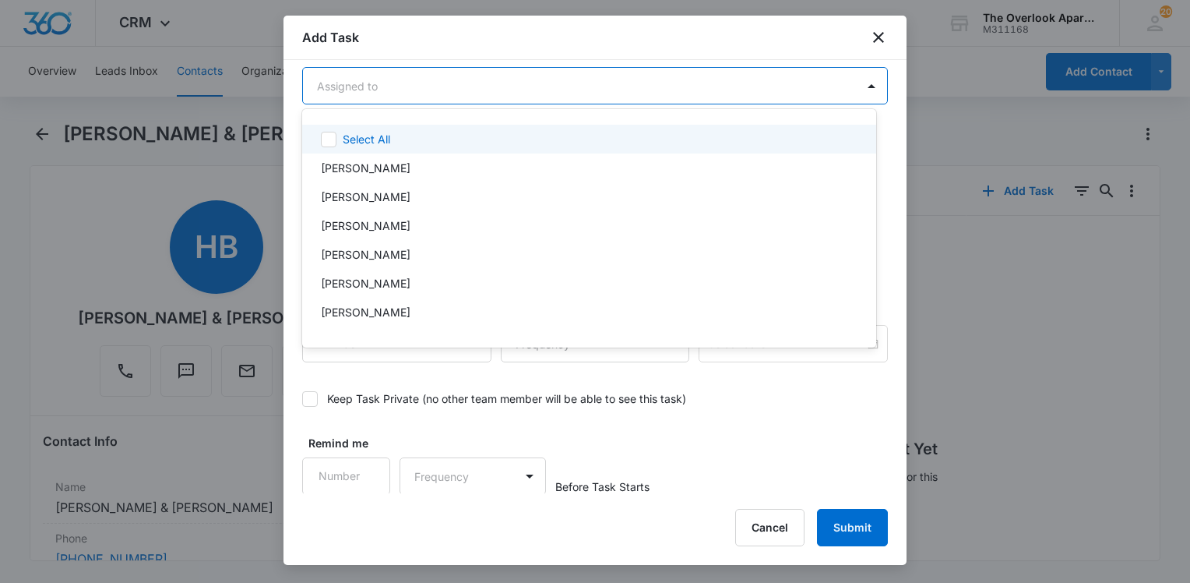
click at [477, 88] on body "CRM Apps Reputation Websites Forms CRM Email Social Content Ads Intelligence Fi…" at bounding box center [595, 291] width 1190 height 583
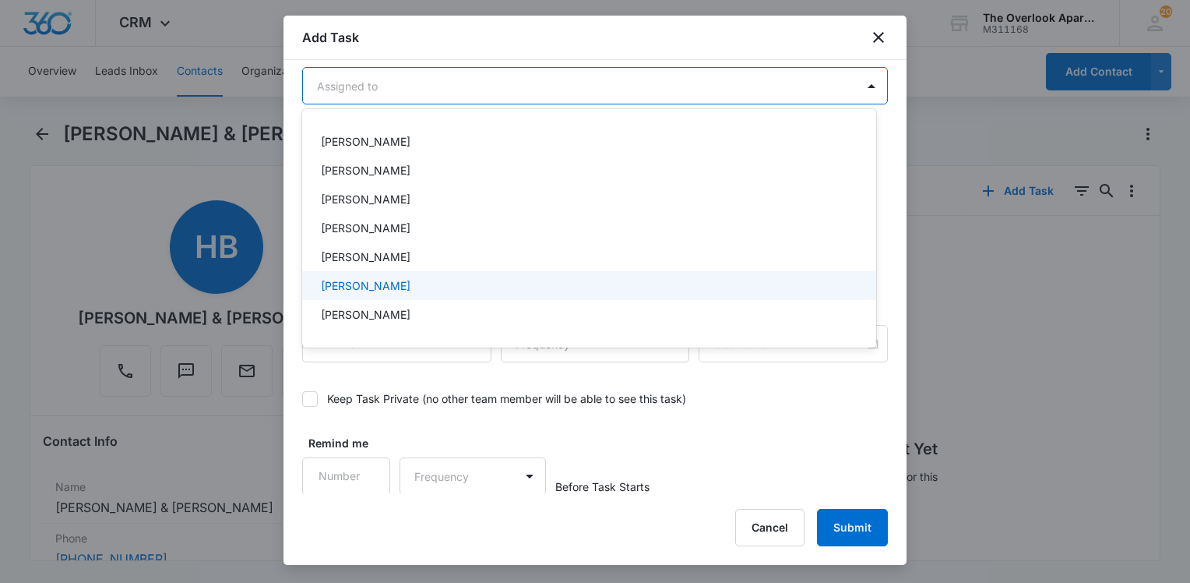
scroll to position [138, 0]
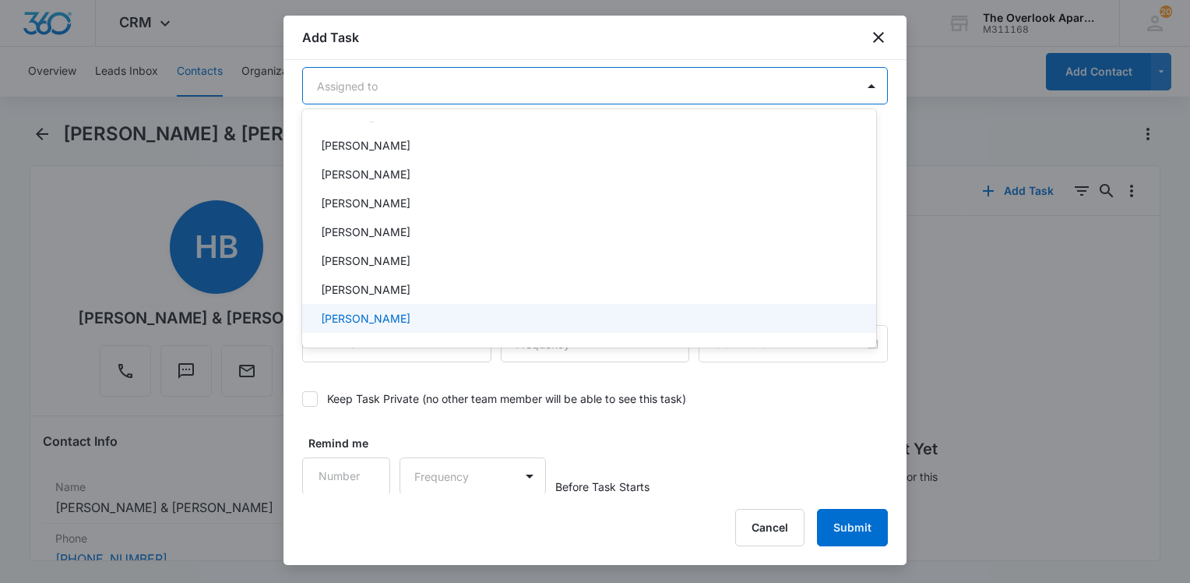
click at [427, 322] on div "[PERSON_NAME]" at bounding box center [588, 318] width 534 height 16
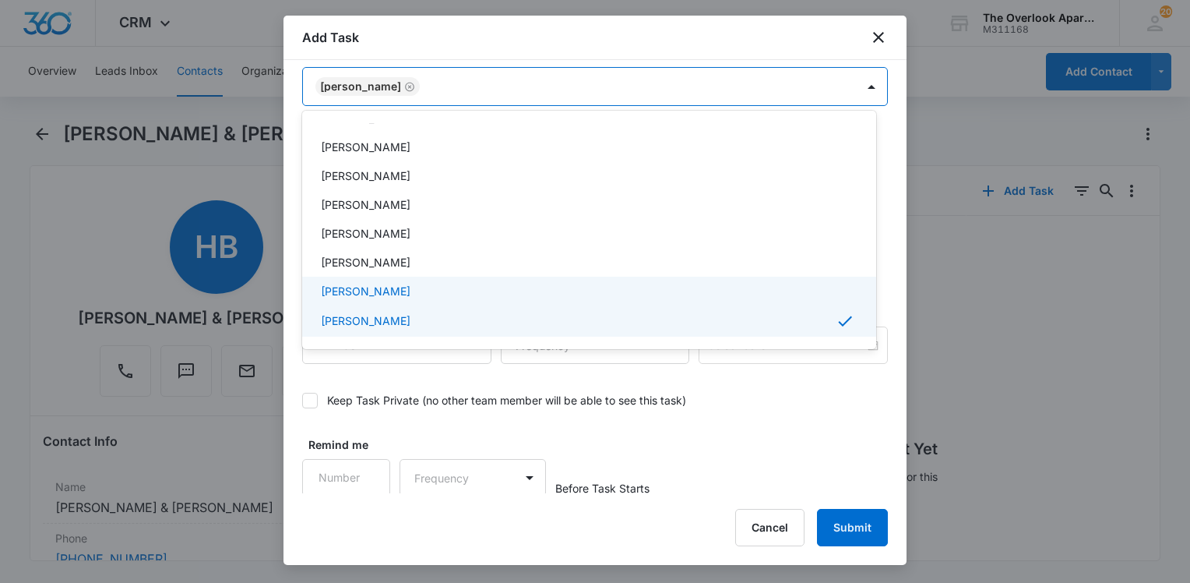
scroll to position [0, 0]
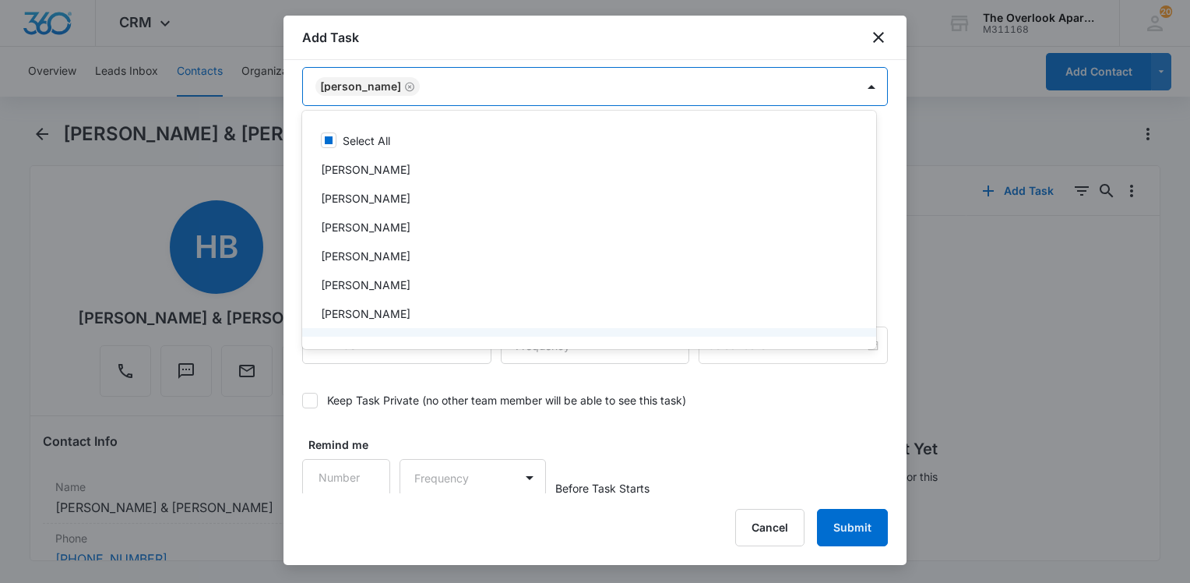
click at [478, 439] on div at bounding box center [595, 291] width 1190 height 583
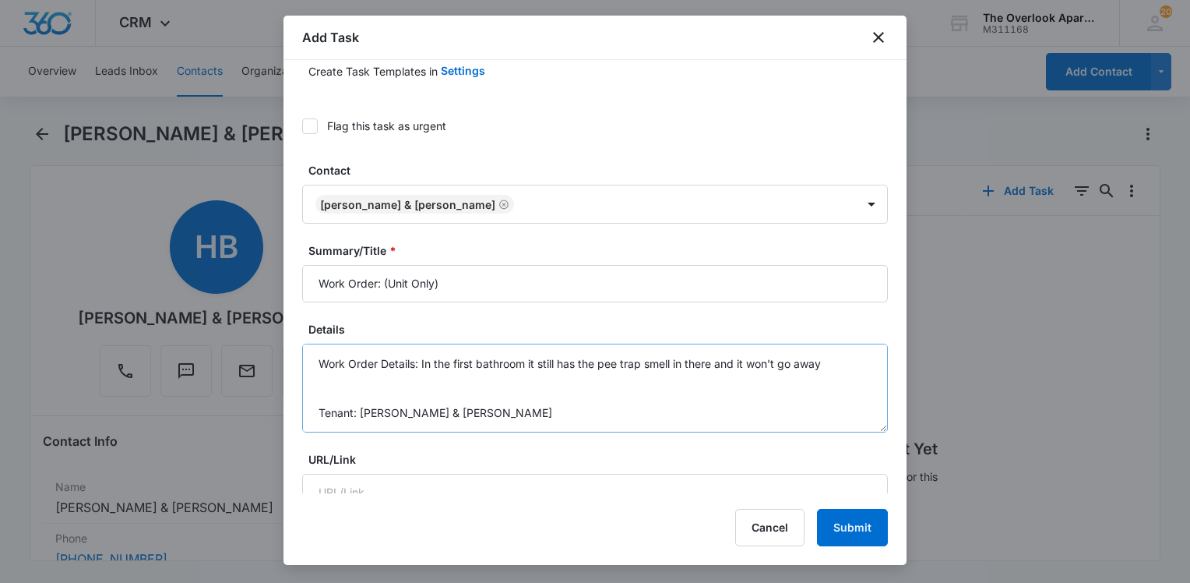
scroll to position [156, 0]
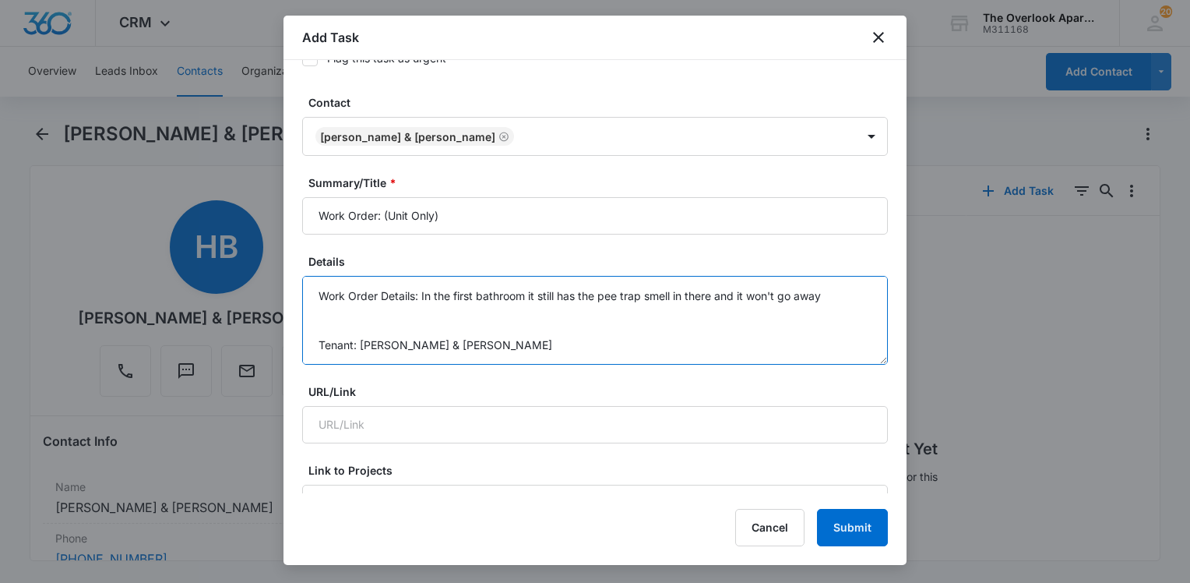
click at [414, 290] on textarea "Work Order Details: In the first bathroom it still has the pee trap smell in th…" at bounding box center [595, 320] width 586 height 89
click at [424, 291] on textarea "Work Order Details: In the first bathroom it still has the pee trap smell in th…" at bounding box center [595, 320] width 586 height 89
click at [423, 291] on textarea "Work Order Details: In the first bathroom it still has the pee trap smell in th…" at bounding box center [595, 320] width 586 height 89
click at [421, 294] on textarea "Work Order Details: 4-201)In the first bathroom it still has the pee trap smell…" at bounding box center [595, 320] width 586 height 89
click at [419, 292] on textarea "Work Order Details: 4-201)In the first bathroom it still has the pee trap smell…" at bounding box center [595, 320] width 586 height 89
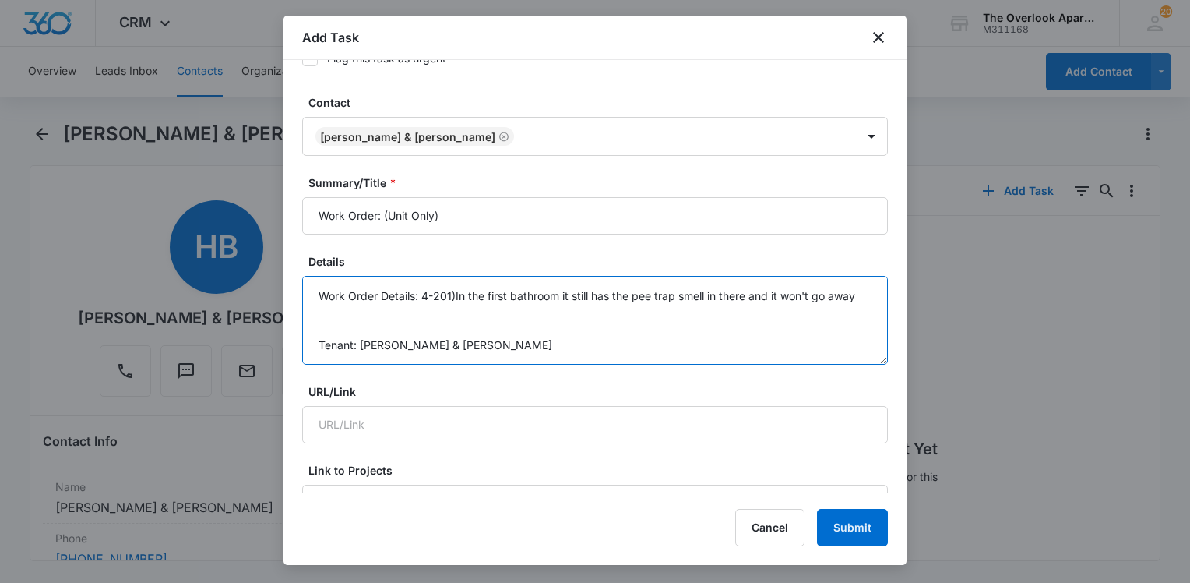
click at [423, 291] on textarea "Work Order Details: 4-201)In the first bathroom it still has the pee trap smell…" at bounding box center [595, 320] width 586 height 89
click at [462, 294] on textarea "Work Order Details: (4-201)In the first bathroom it still has the pee trap smel…" at bounding box center [595, 320] width 586 height 89
click at [528, 335] on textarea "Work Order Details: (4-201) In the first bathroom it still has the pee trap sme…" at bounding box center [595, 320] width 586 height 89
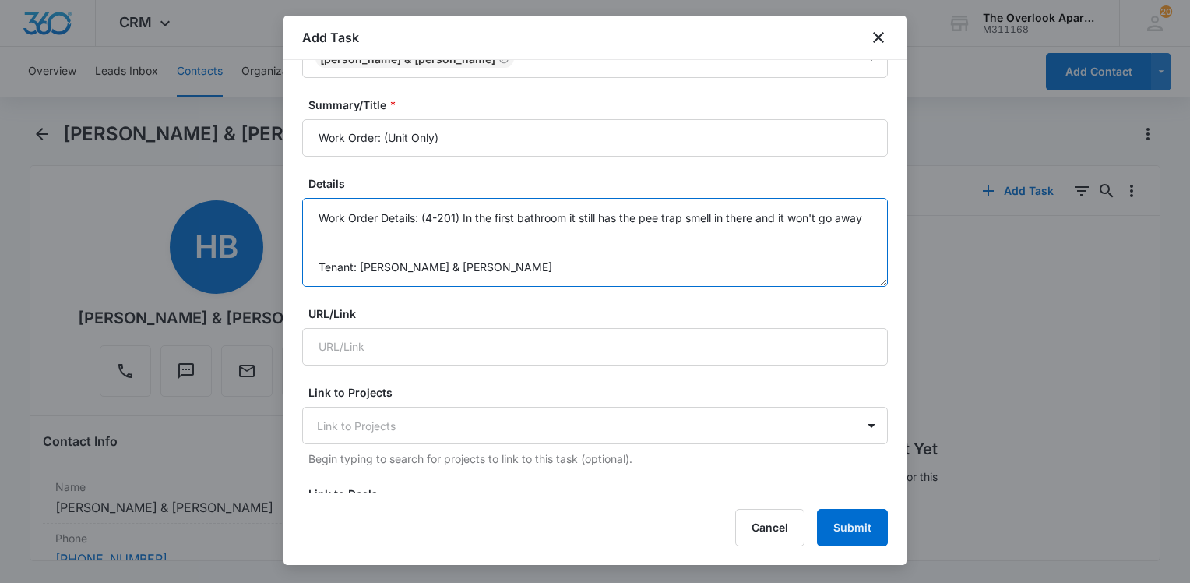
scroll to position [0, 0]
click at [375, 242] on textarea "Work Order Details: (4-201) In the first bathroom it still has the pee trap sme…" at bounding box center [595, 242] width 586 height 89
click at [375, 237] on textarea "Work Order Details: (4-201) In the first bathroom it still has the pee trap sme…" at bounding box center [595, 242] width 586 height 89
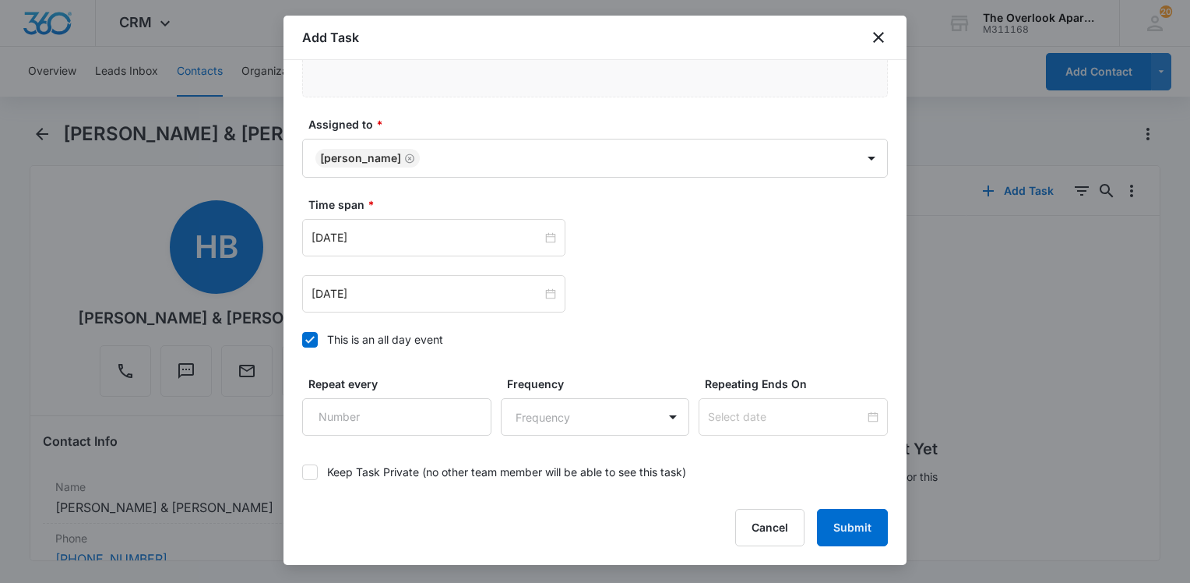
scroll to position [1006, 0]
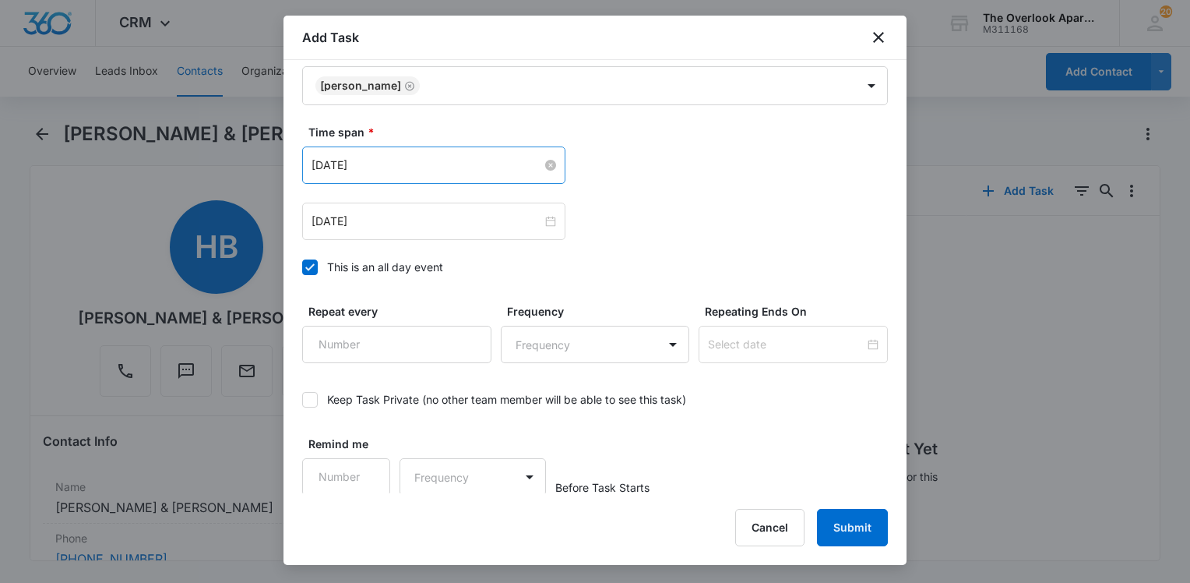
type textarea "Work Order Details: (4-201) In the first bathroom it still has the pee trap sme…"
click at [548, 169] on div "[DATE]" at bounding box center [434, 165] width 245 height 17
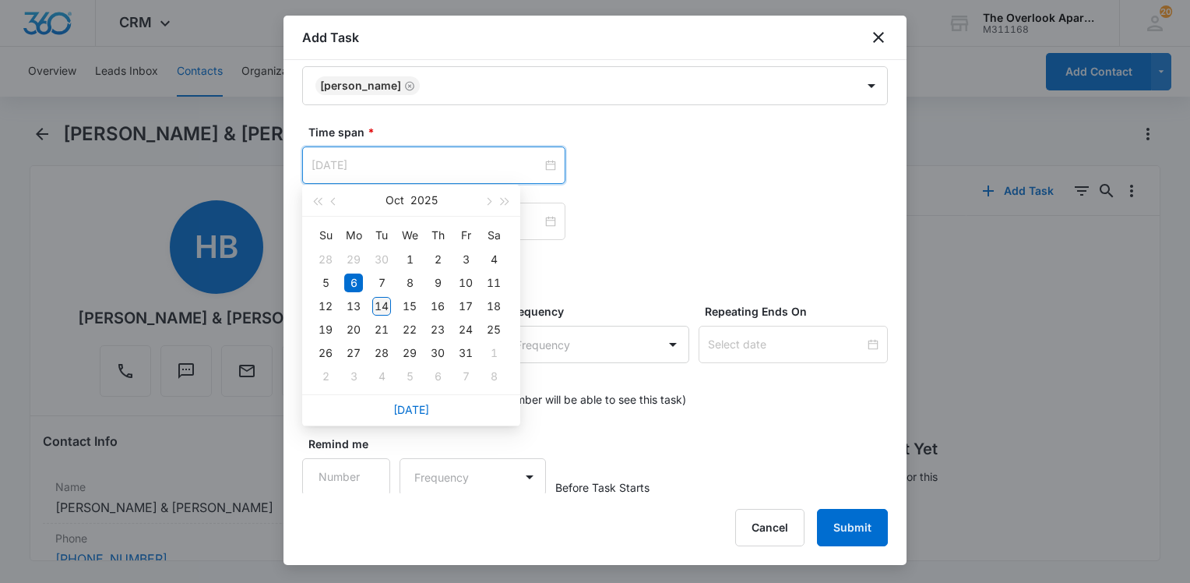
type input "[DATE]"
click at [385, 301] on div "14" at bounding box center [381, 306] width 19 height 19
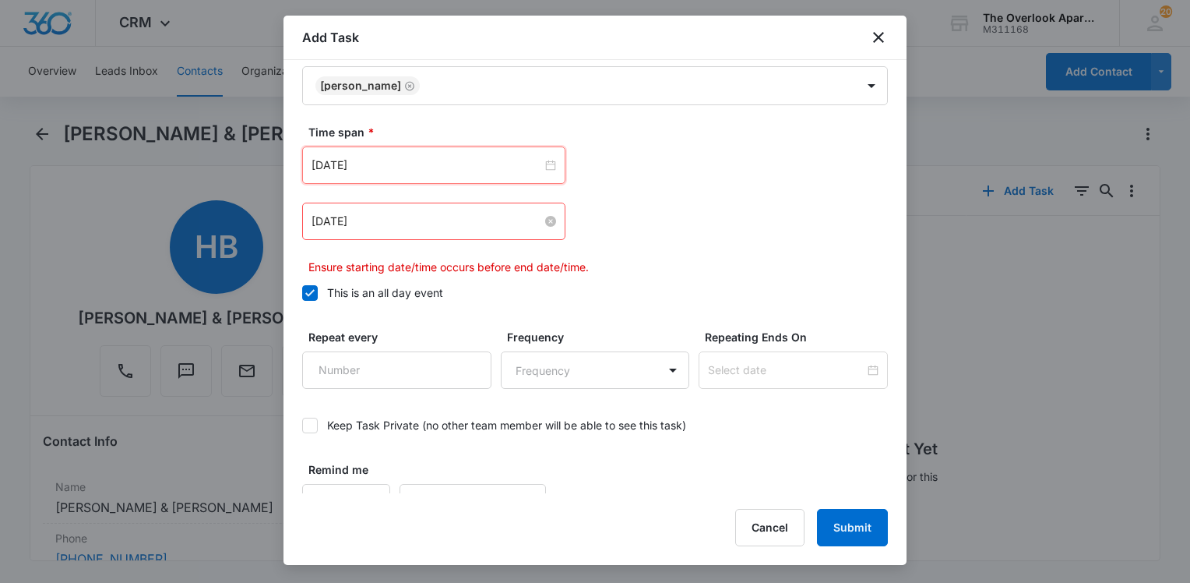
click at [548, 213] on div "[DATE]" at bounding box center [434, 221] width 245 height 17
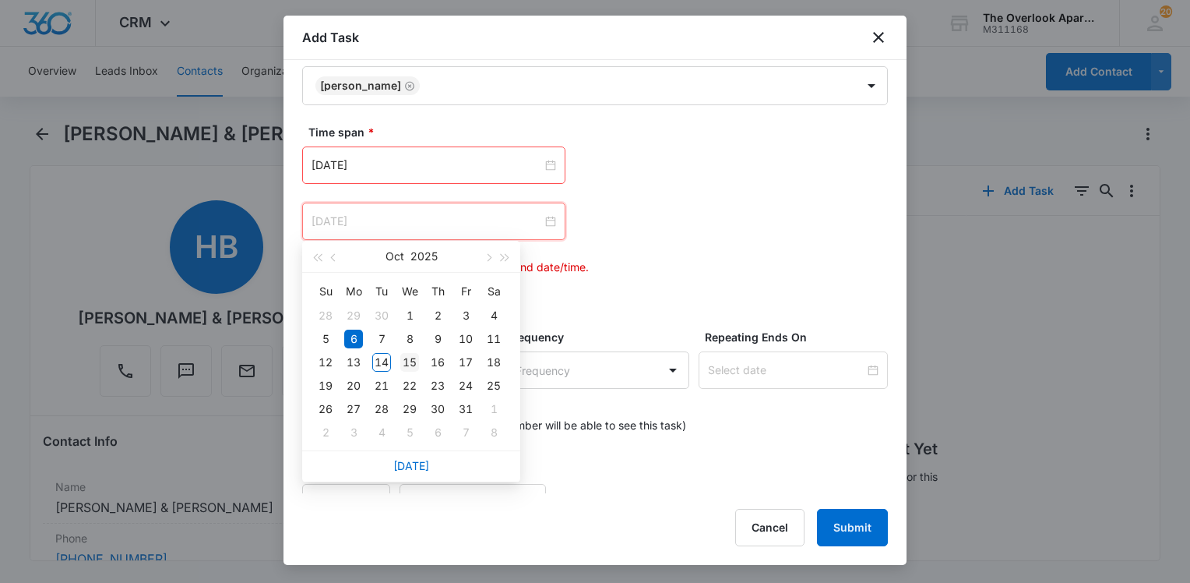
click at [411, 357] on div "15" at bounding box center [409, 362] width 19 height 19
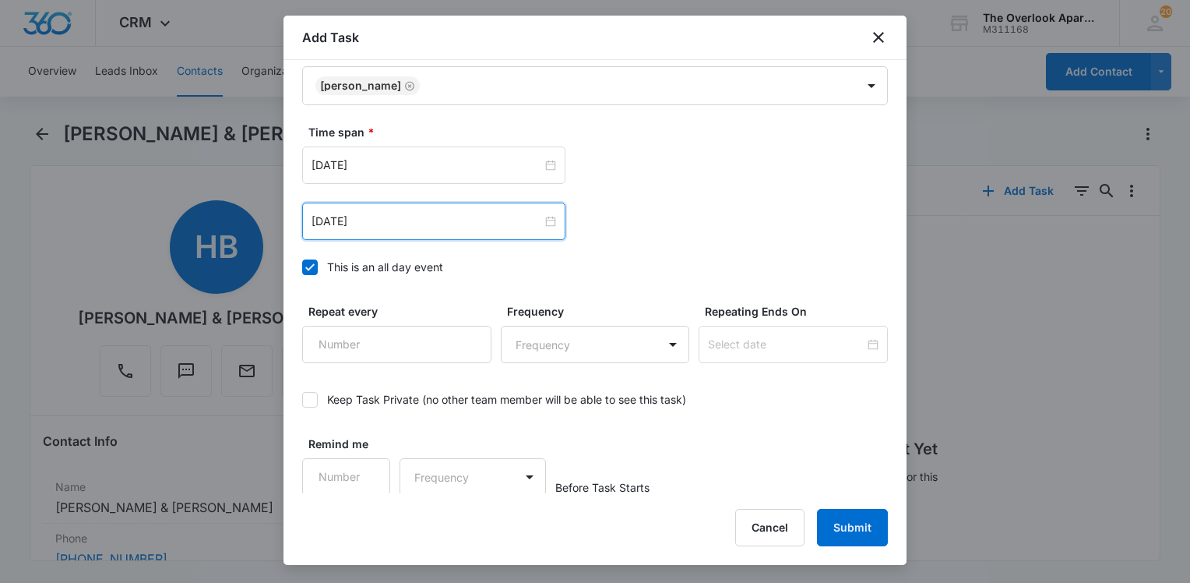
click at [664, 213] on div "[DATE] [DATE] Su Mo Tu We Th Fr Sa 28 29 30 1 2 3 4 5 6 7 8 9 10 11 12 13 14 15…" at bounding box center [595, 221] width 586 height 37
click at [539, 214] on div "[DATE]" at bounding box center [434, 221] width 245 height 17
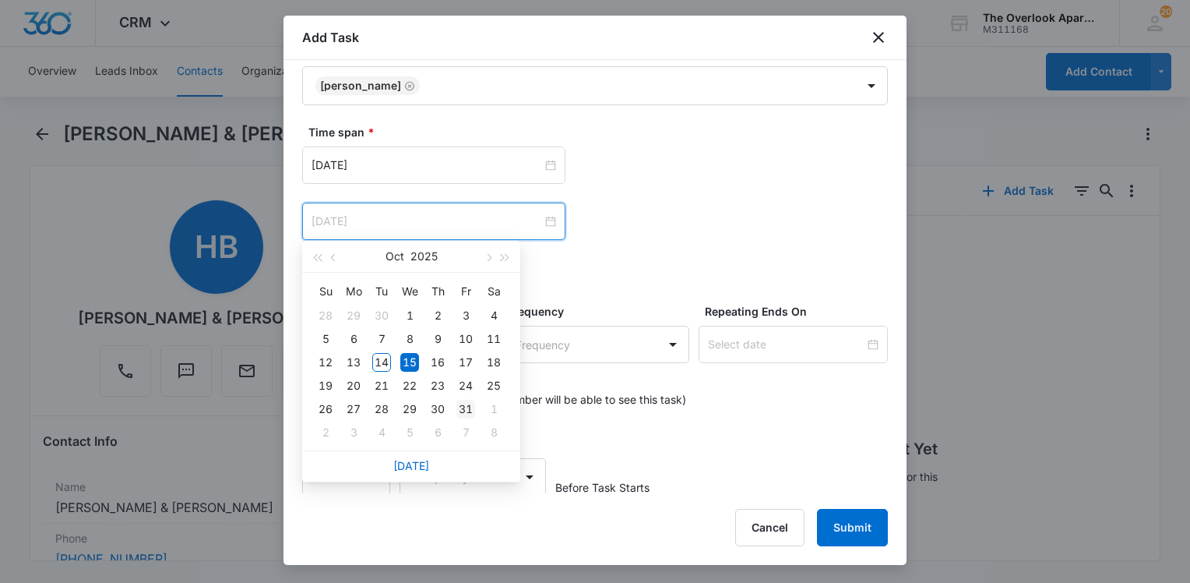
type input "[DATE]"
click at [463, 407] on div "31" at bounding box center [465, 409] width 19 height 19
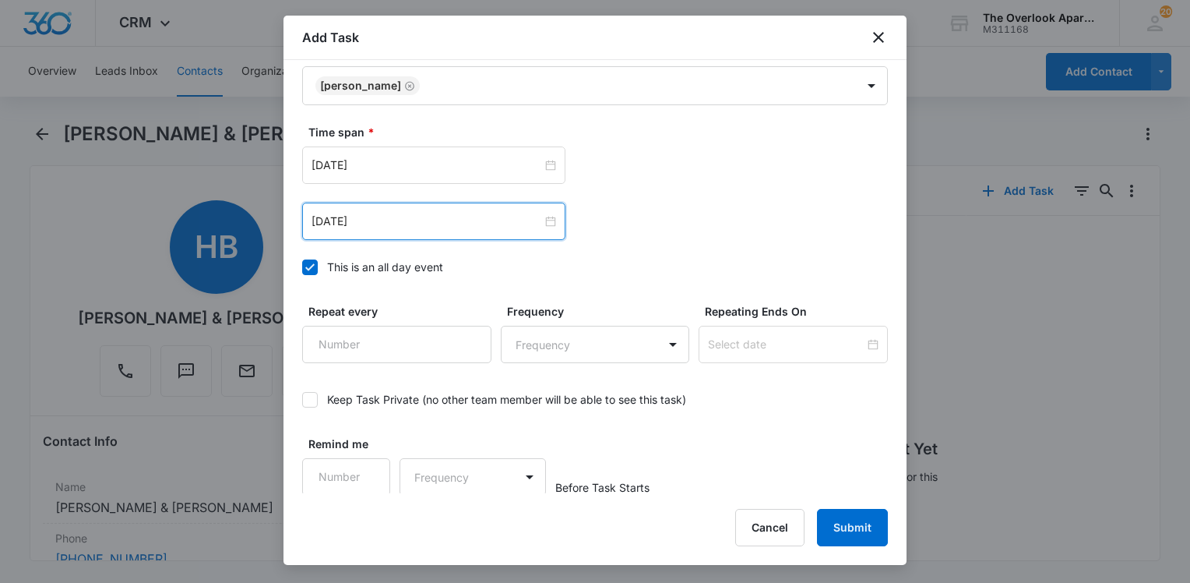
click at [695, 230] on div "[DATE] [DATE] Su Mo Tu We Th Fr Sa 28 29 30 1 2 3 4 5 6 7 8 9 10 11 12 13 14 15…" at bounding box center [595, 221] width 586 height 37
click at [860, 521] on button "Submit" at bounding box center [852, 527] width 71 height 37
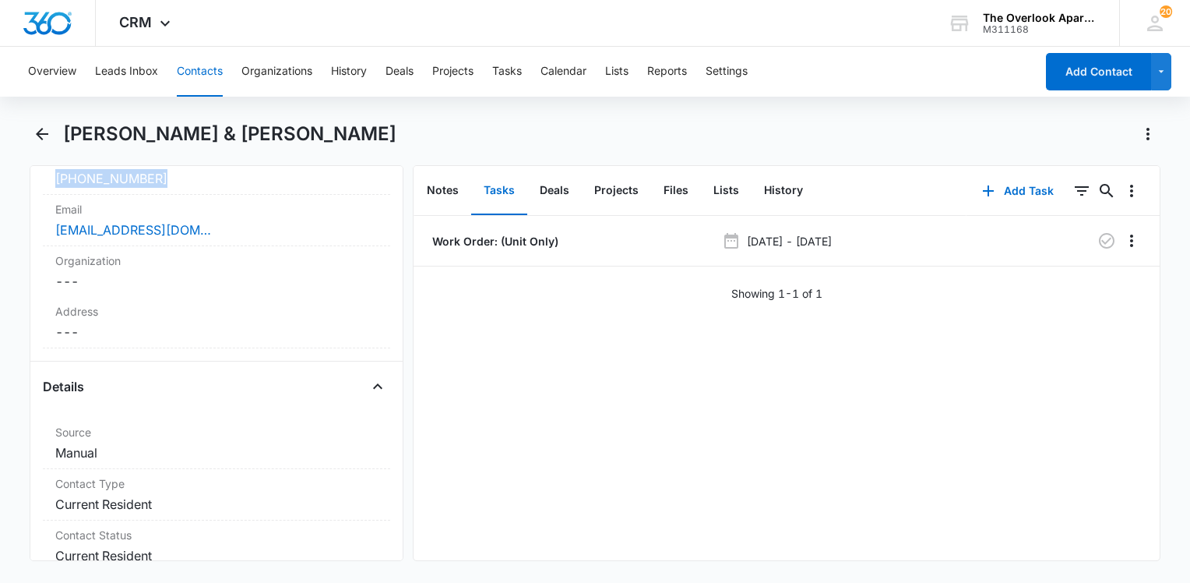
scroll to position [365, 0]
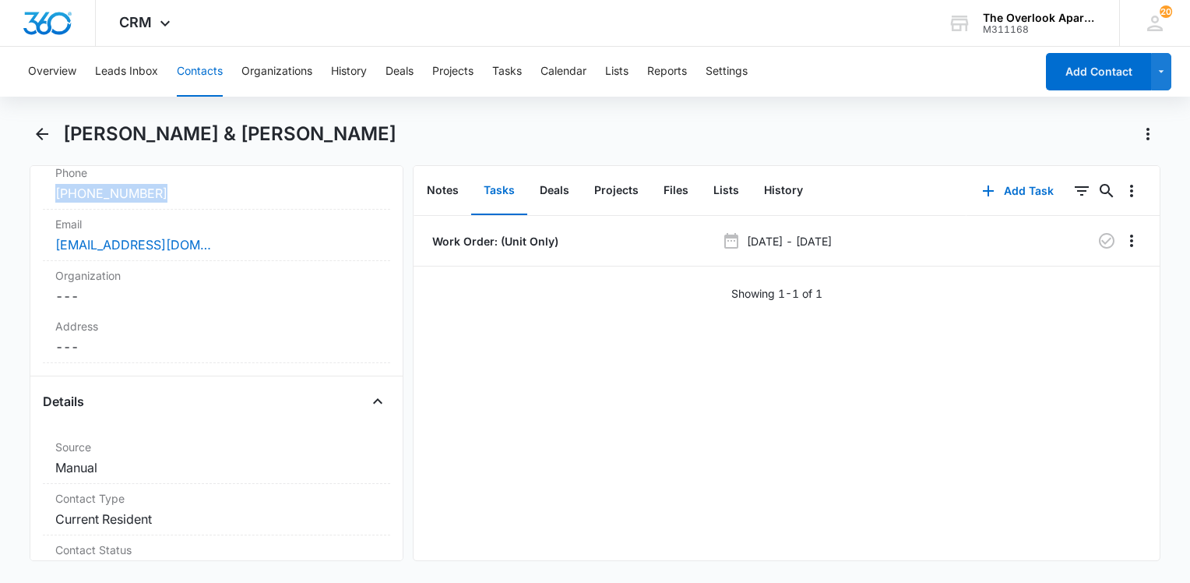
drag, startPoint x: 182, startPoint y: 177, endPoint x: 41, endPoint y: 176, distance: 140.2
click at [41, 176] on div "Remove HB [PERSON_NAME] & [PERSON_NAME] Contact Info Name Cancel Save Changes […" at bounding box center [217, 363] width 374 height 396
drag, startPoint x: 41, startPoint y: 176, endPoint x: 88, endPoint y: 196, distance: 50.9
copy div "Phone Cancel Save Changes [PHONE_NUMBER]"
click at [597, 346] on div "Work Order: (Unit Only) [DATE] - [DATE] Showing 1-1 of 1" at bounding box center [787, 388] width 746 height 344
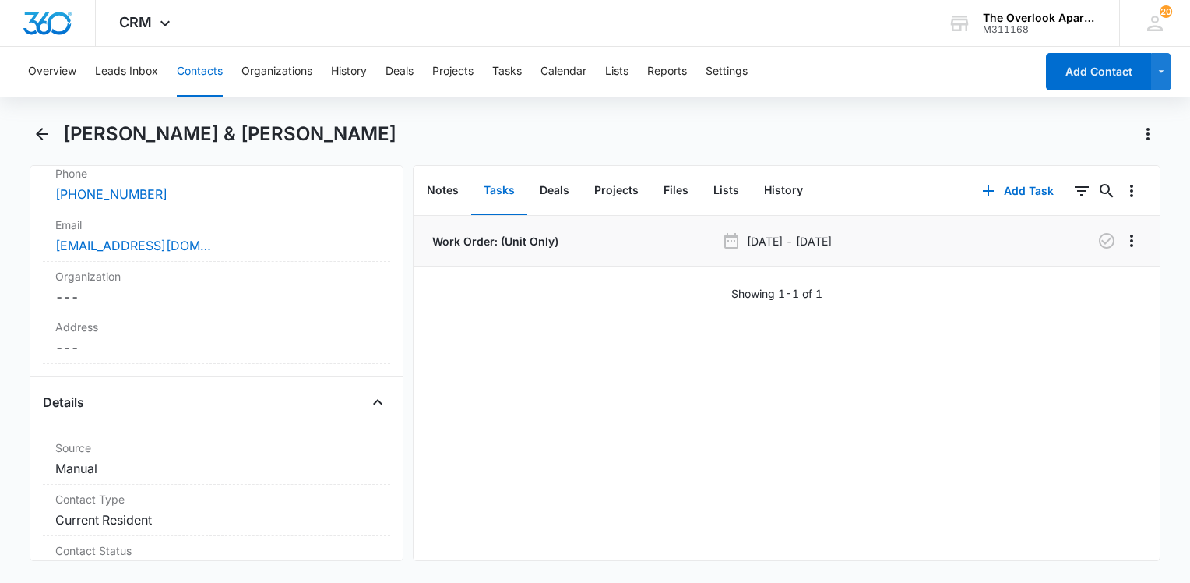
drag, startPoint x: 564, startPoint y: 253, endPoint x: 545, endPoint y: 245, distance: 20.6
click at [563, 252] on li "Work Order: (Unit Only) [DATE] - [DATE]" at bounding box center [787, 241] width 746 height 51
click at [545, 244] on p "Work Order: (Unit Only)" at bounding box center [493, 241] width 129 height 16
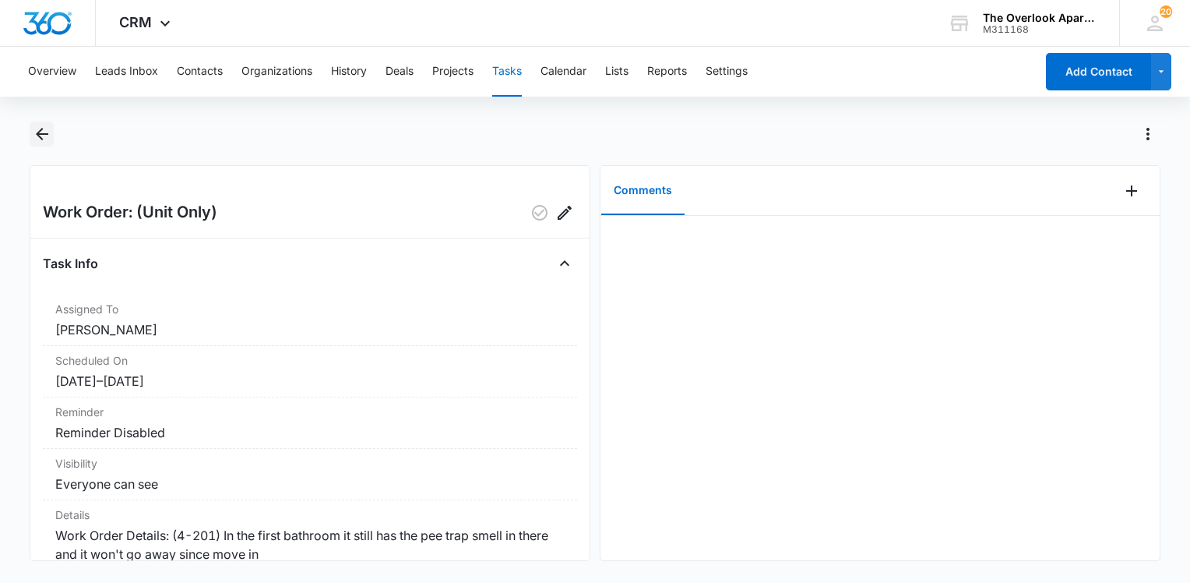
click at [44, 126] on icon "Back" at bounding box center [42, 134] width 19 height 19
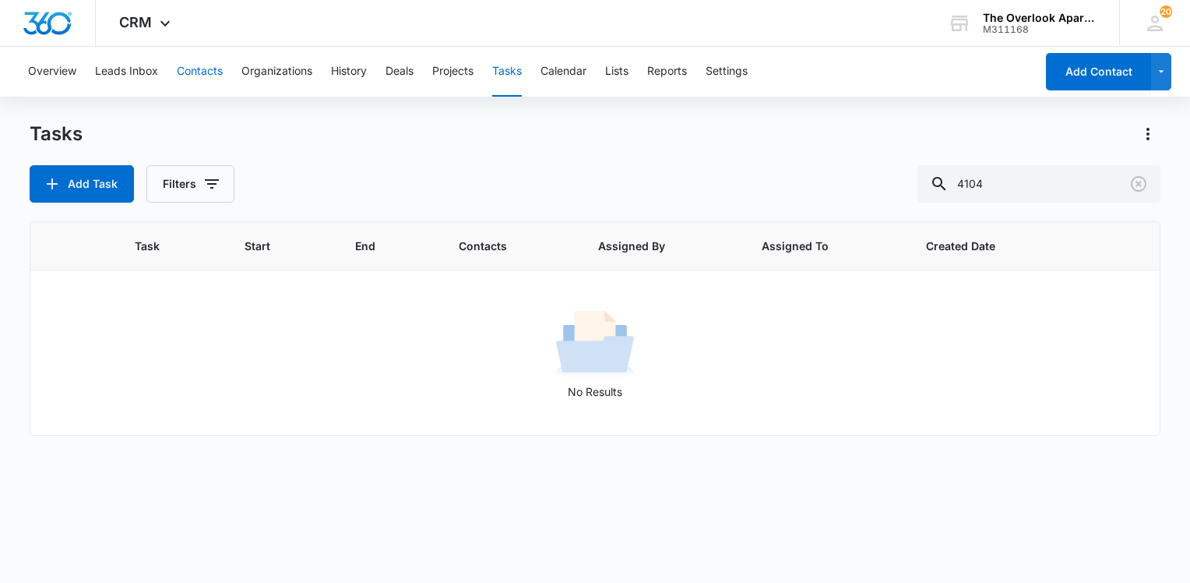
click at [200, 70] on button "Contacts" at bounding box center [200, 72] width 46 height 50
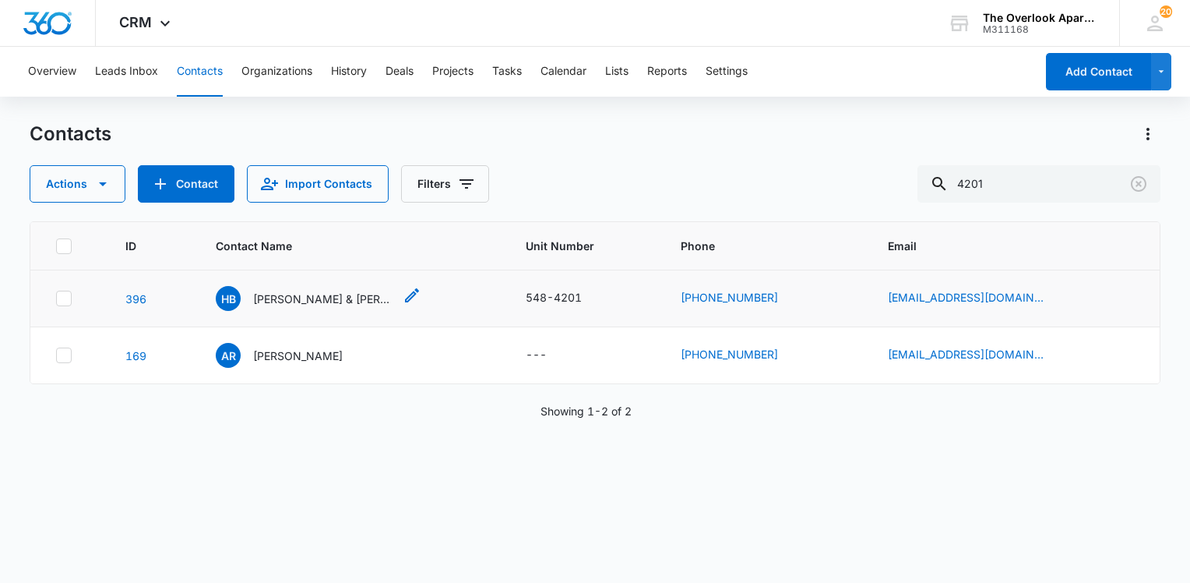
click at [363, 293] on p "[PERSON_NAME] & [PERSON_NAME]" at bounding box center [323, 299] width 140 height 16
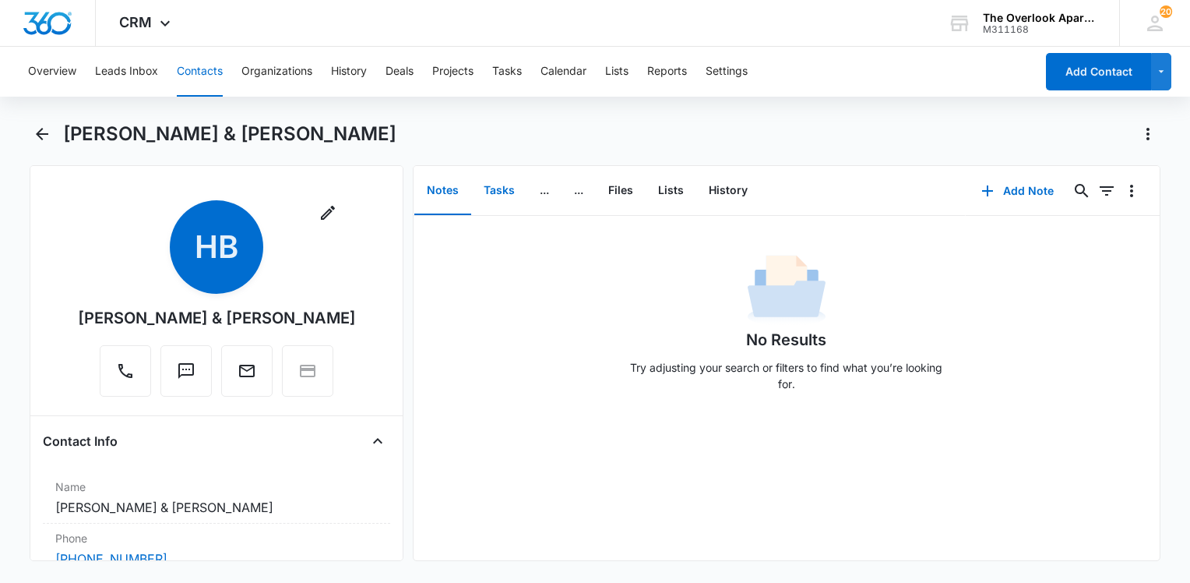
click at [502, 191] on button "Tasks" at bounding box center [499, 191] width 56 height 48
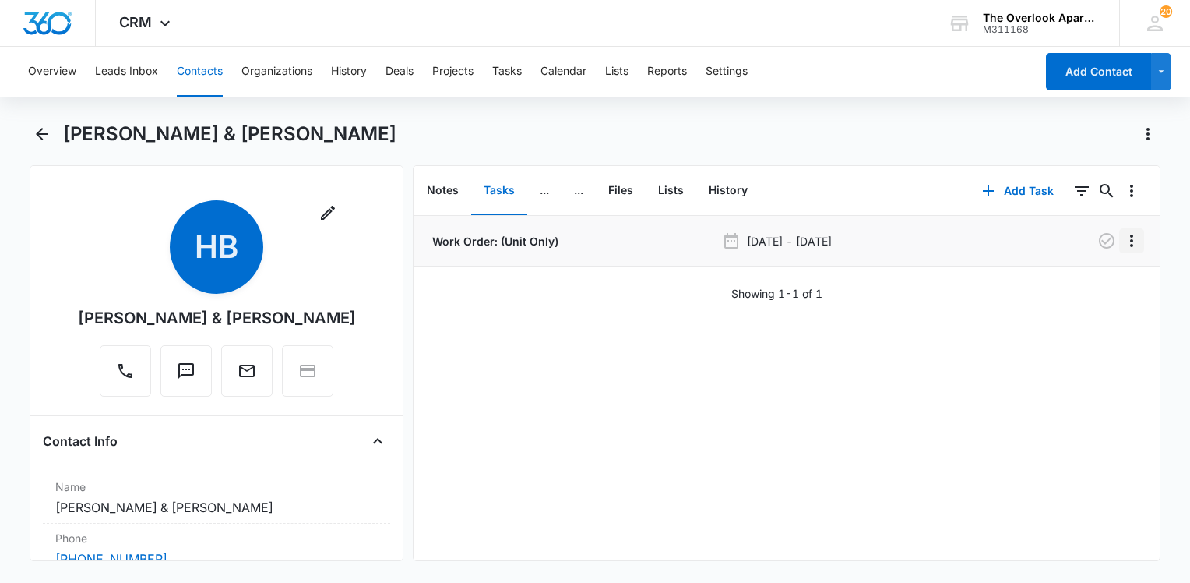
click at [1128, 235] on icon "Overflow Menu" at bounding box center [1131, 240] width 19 height 19
click at [1093, 277] on button "Edit" at bounding box center [1087, 284] width 89 height 23
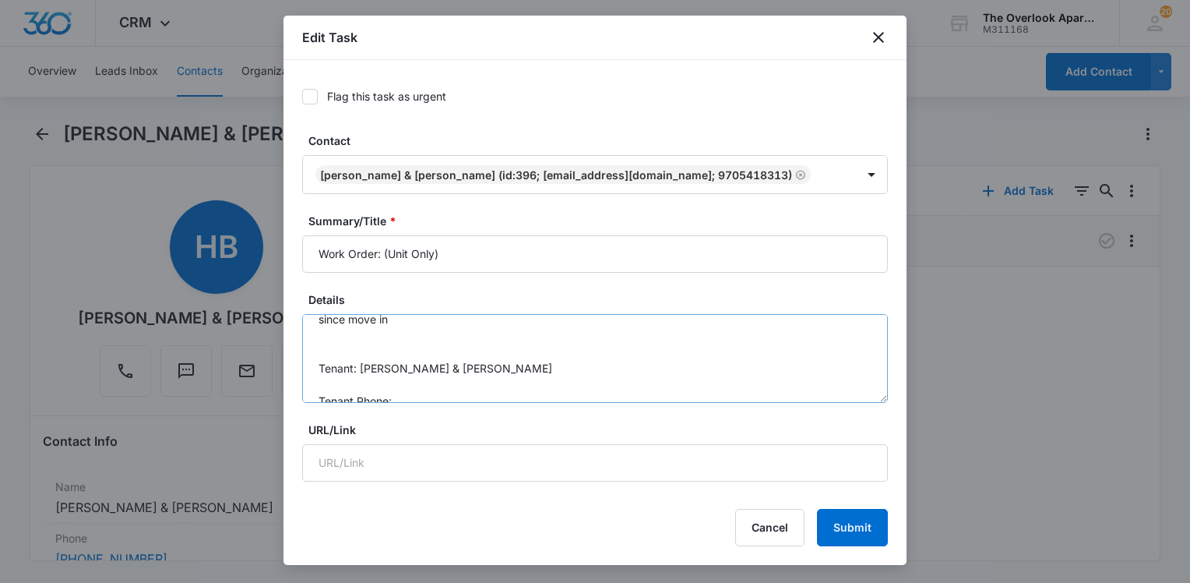
scroll to position [49, 0]
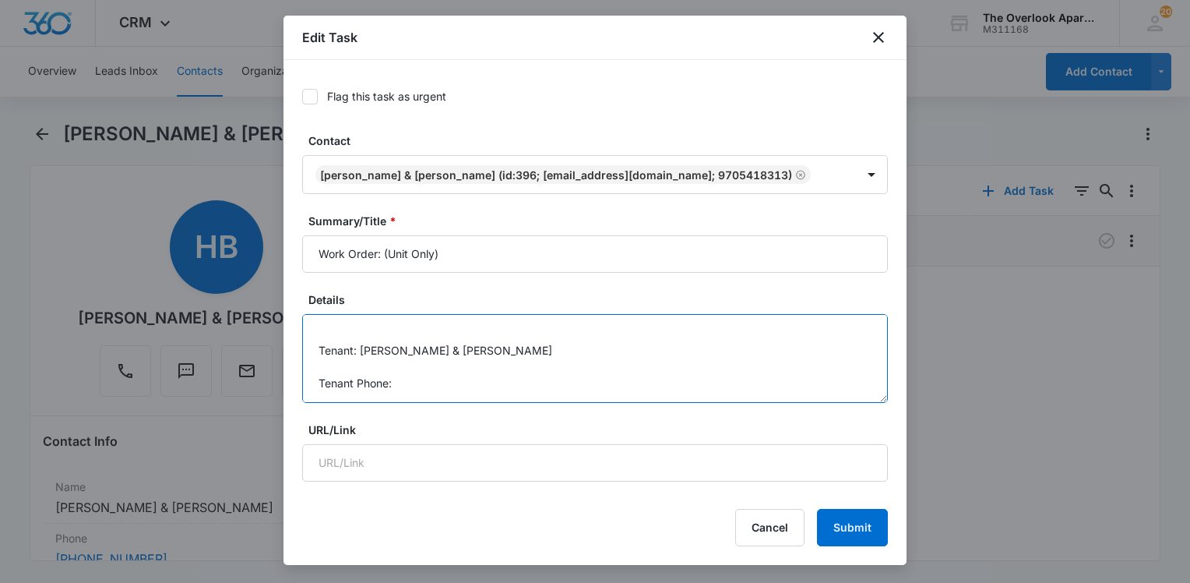
paste textarea "Phone [PHONE_NUMBER]"
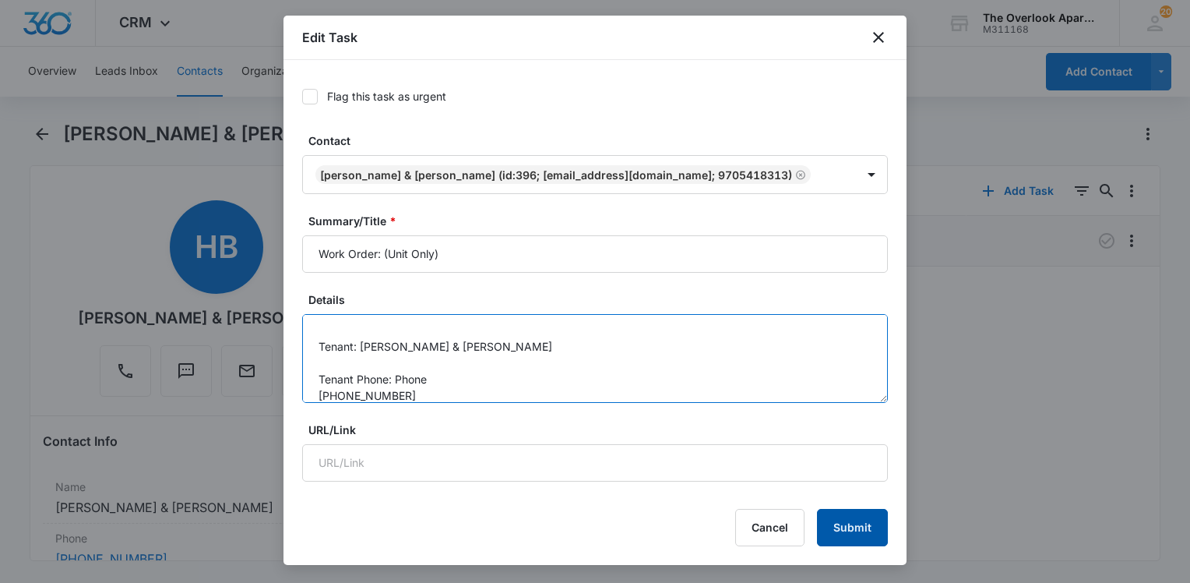
type textarea "Work Order Details: (4-201) In the first bathroom it still has the pee trap sme…"
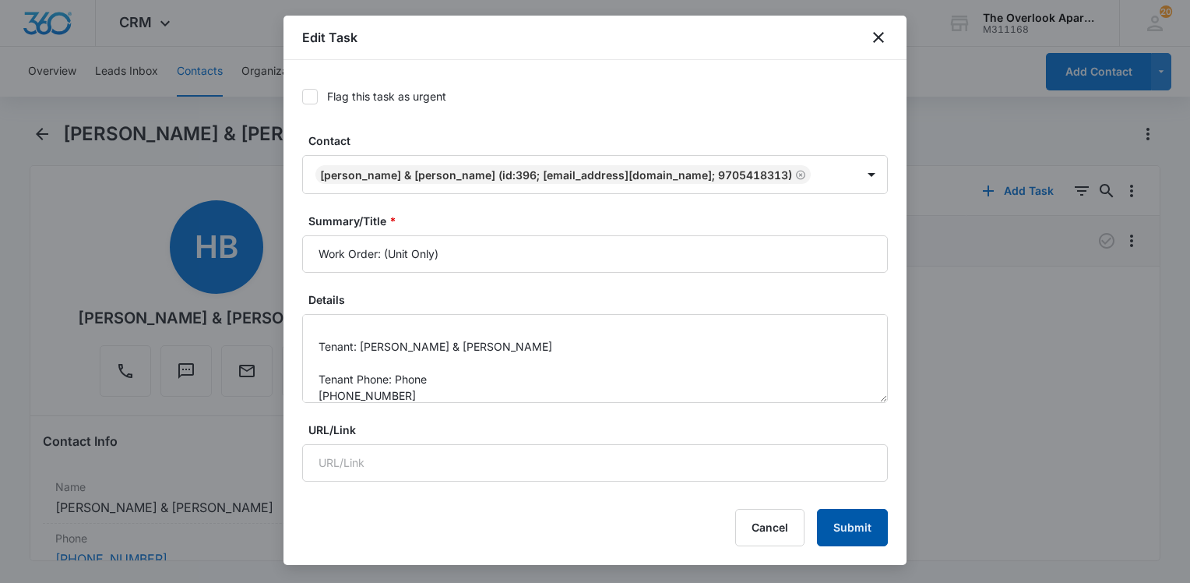
click at [860, 530] on button "Submit" at bounding box center [852, 527] width 71 height 37
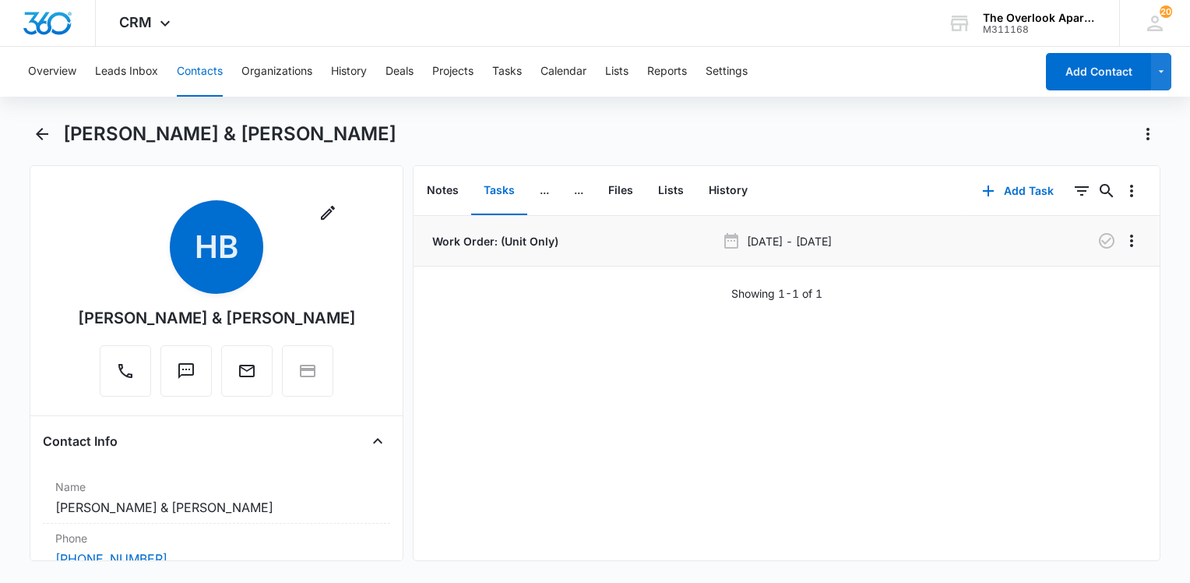
click at [862, 495] on div "Work Order: (Unit Only) [DATE] - [DATE] Showing 1-1 of 1" at bounding box center [787, 388] width 746 height 344
click at [196, 86] on button "Contacts" at bounding box center [200, 72] width 46 height 50
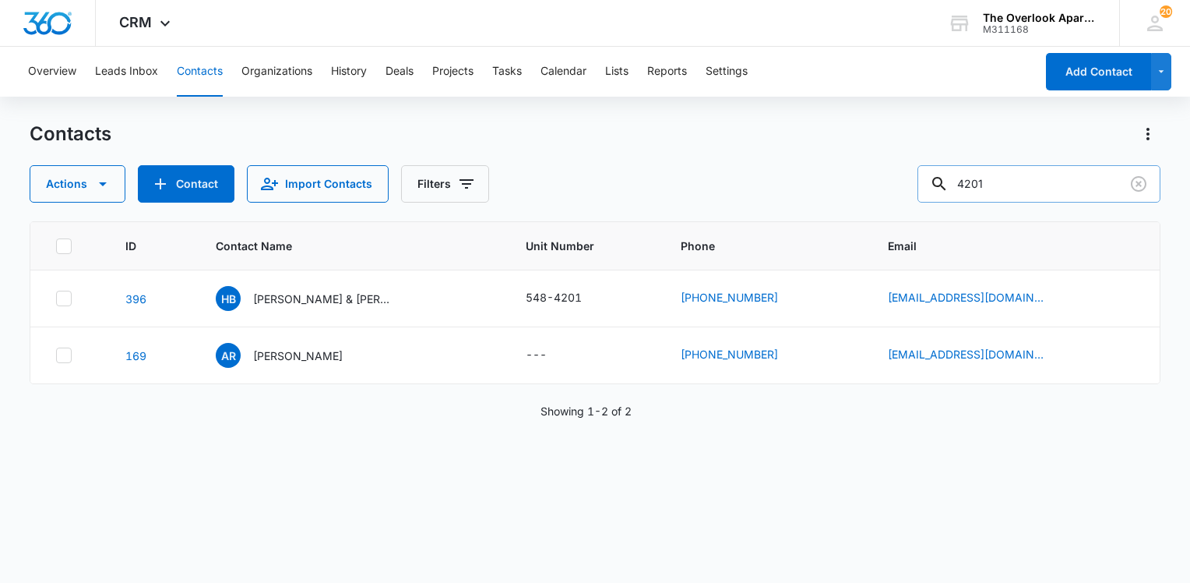
click at [1031, 187] on input "4201" at bounding box center [1039, 183] width 243 height 37
type input "8307"
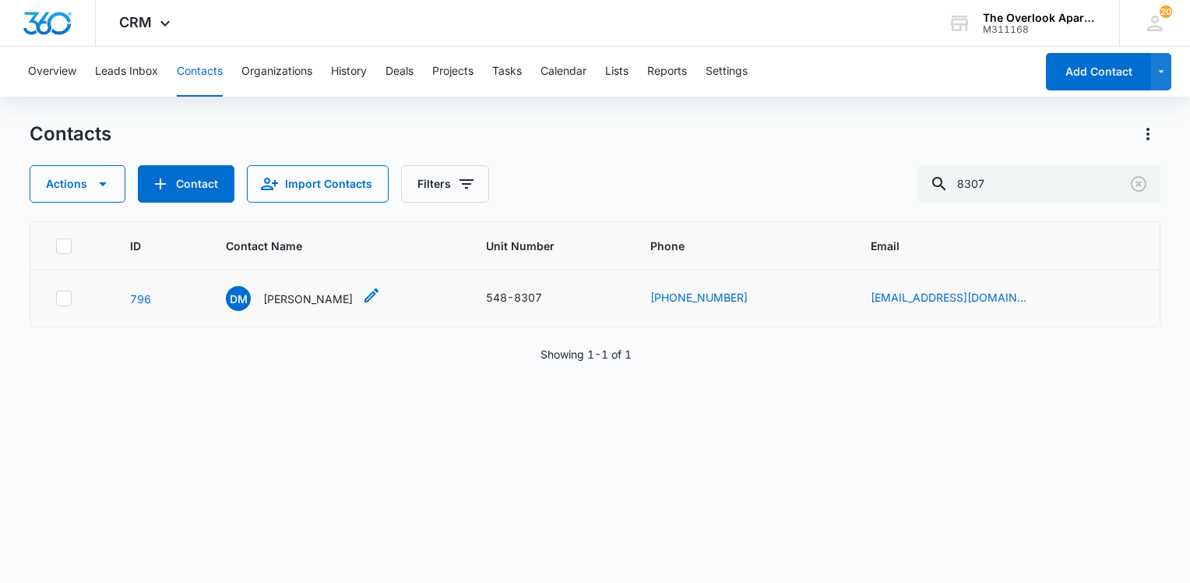
click at [321, 286] on div "DM [PERSON_NAME]" at bounding box center [289, 298] width 127 height 25
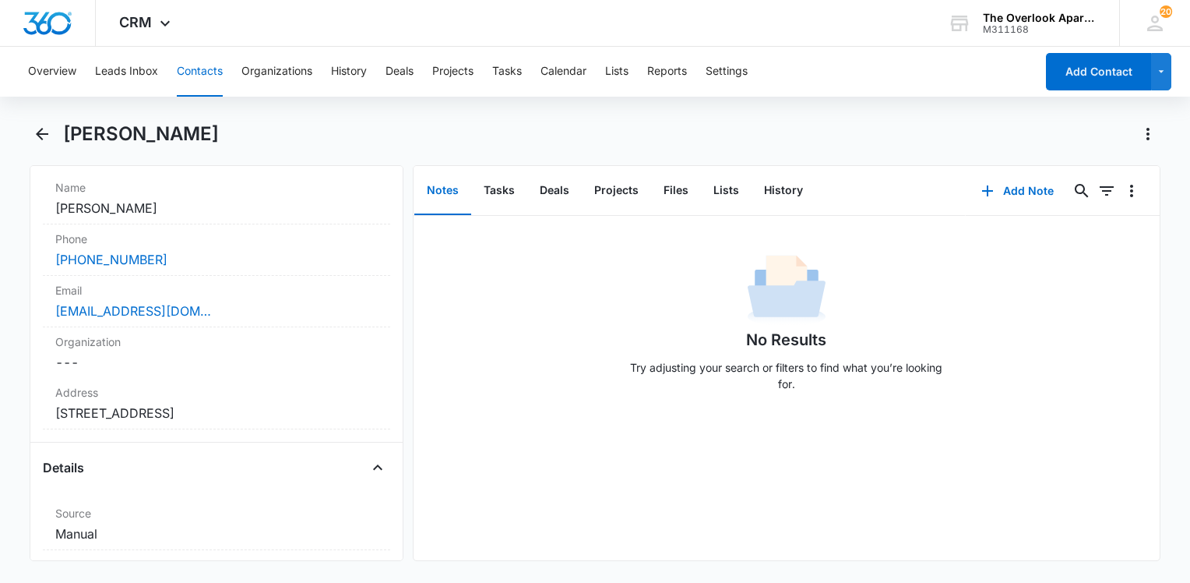
scroll to position [467, 0]
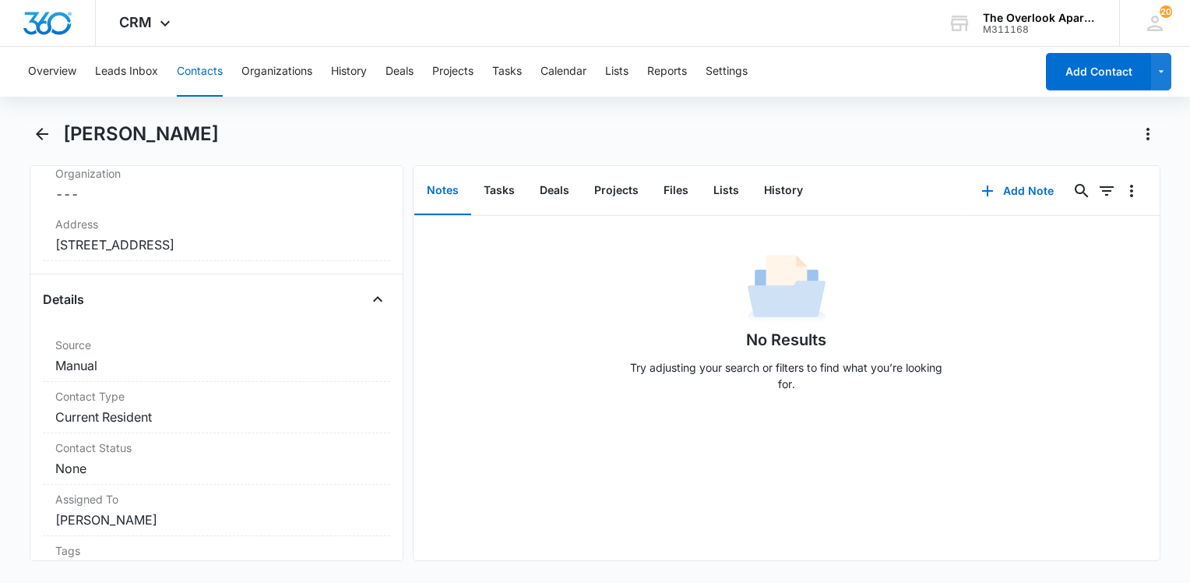
click at [196, 71] on button "Contacts" at bounding box center [200, 72] width 46 height 50
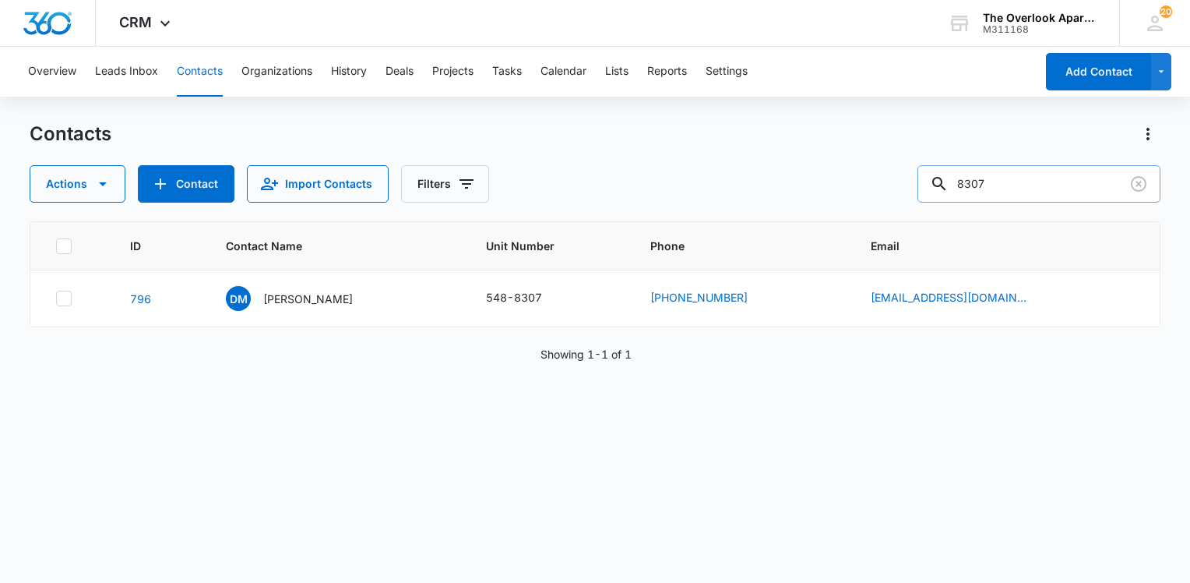
click at [1108, 191] on input "8307" at bounding box center [1039, 183] width 243 height 37
click at [1101, 195] on input "8307" at bounding box center [1039, 183] width 243 height 37
click at [1084, 201] on input "8307" at bounding box center [1039, 183] width 243 height 37
type input "[PERSON_NAME]"
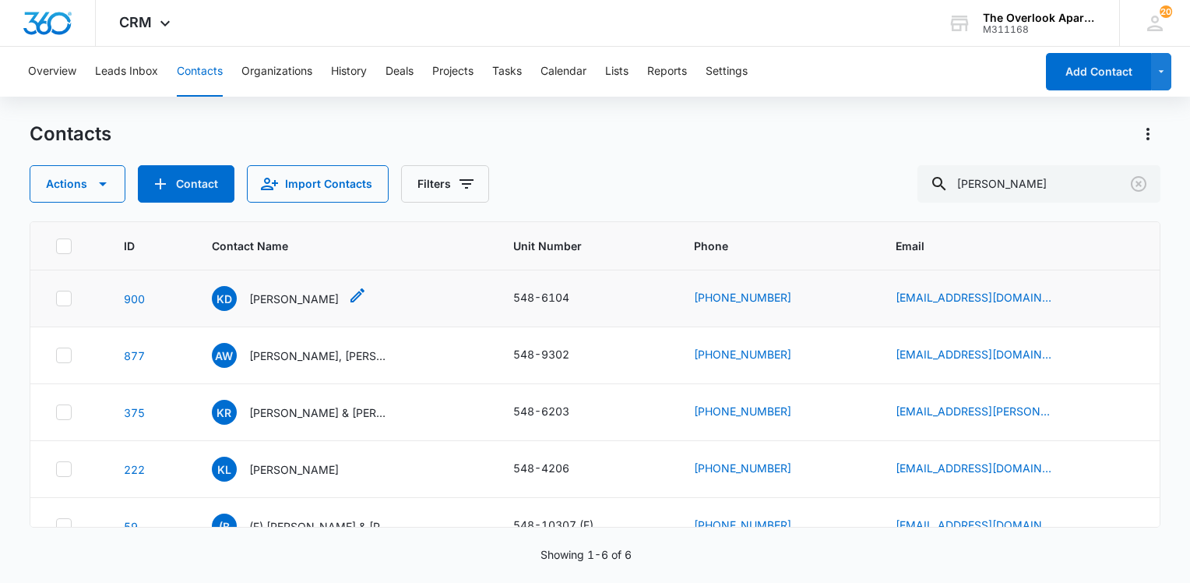
click at [290, 294] on p "[PERSON_NAME]" at bounding box center [294, 299] width 90 height 16
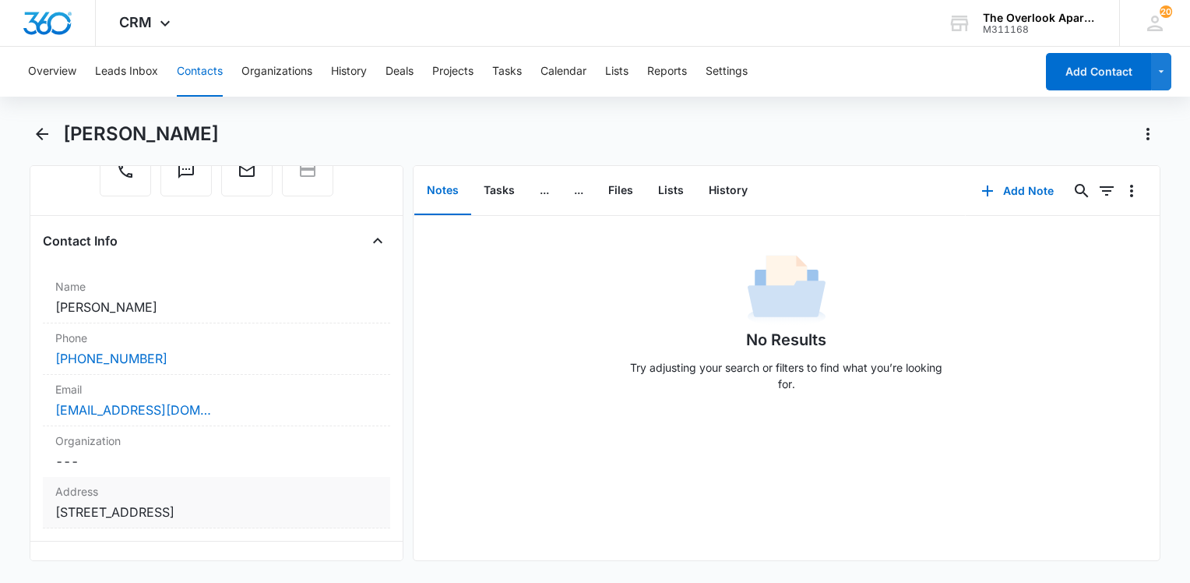
scroll to position [312, 0]
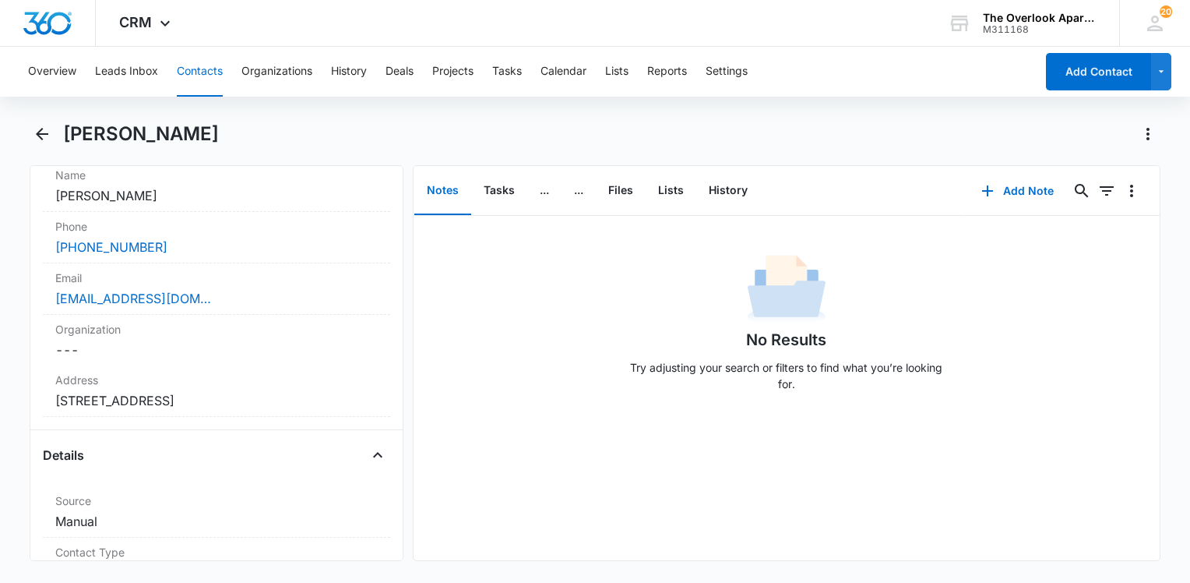
click at [28, 132] on main "[PERSON_NAME] Remove KD [PERSON_NAME] Contact Info Name Cancel Save Changes [PE…" at bounding box center [595, 351] width 1190 height 458
click at [617, 192] on button "Files" at bounding box center [621, 191] width 50 height 48
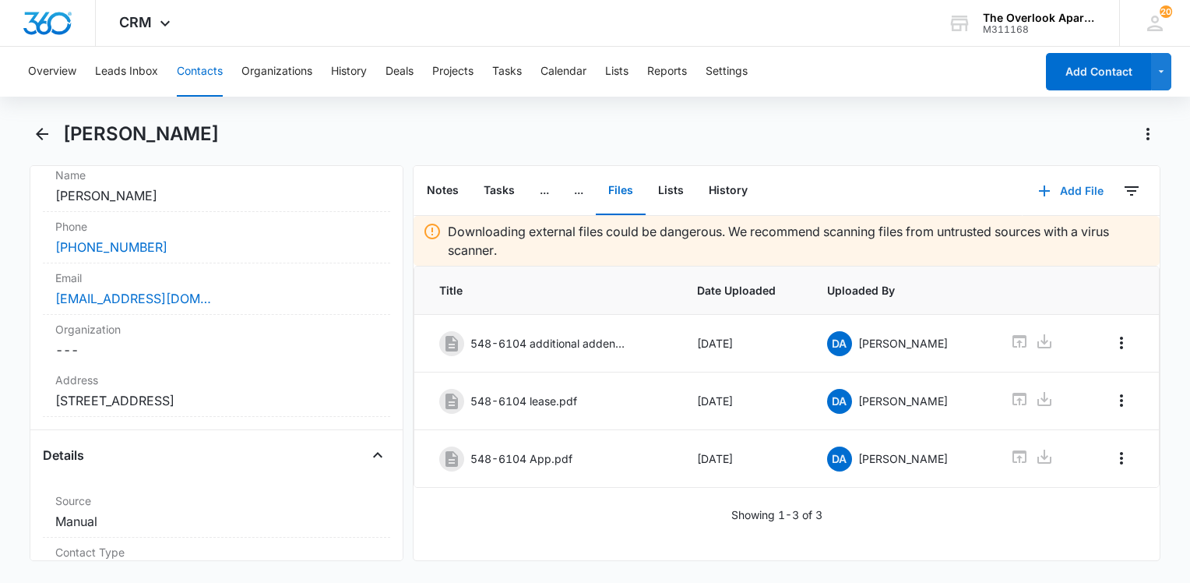
click at [1070, 187] on button "Add File" at bounding box center [1071, 190] width 97 height 37
click at [1028, 238] on div "Upload Files" at bounding box center [1050, 240] width 62 height 11
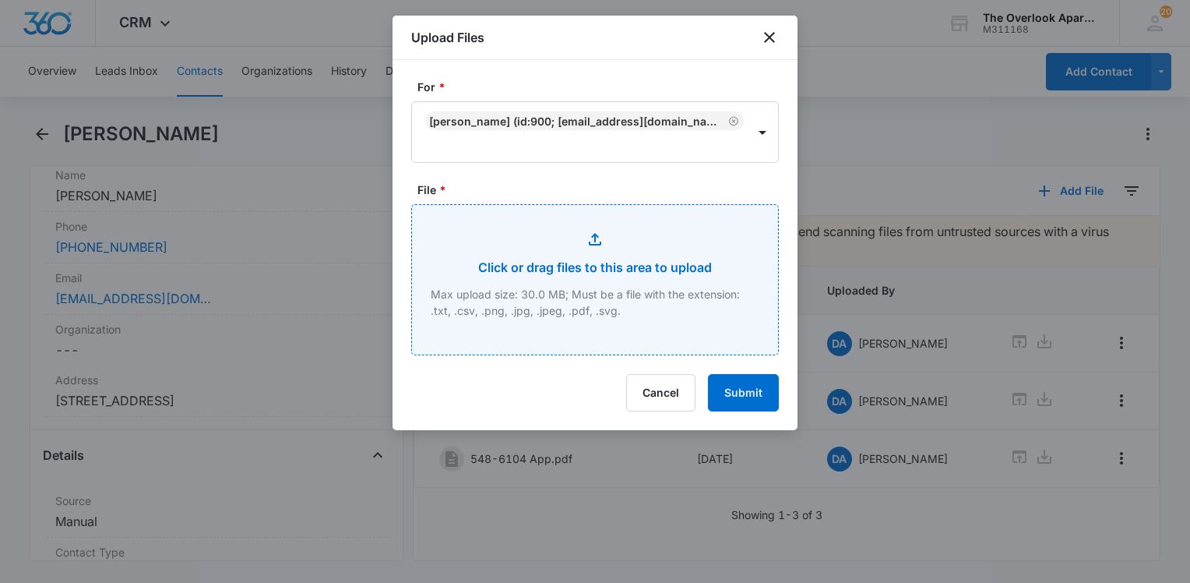
click at [612, 248] on input "File *" at bounding box center [595, 280] width 366 height 150
type input "C:\fakepath\548-6104 renters insurance.pdf"
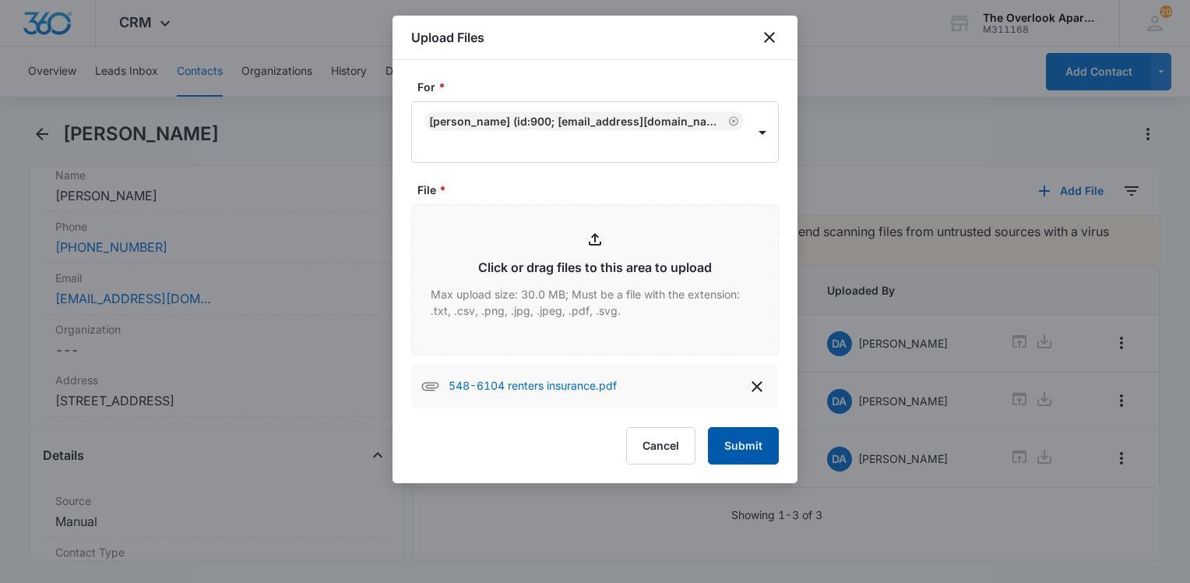
click at [763, 428] on button "Submit" at bounding box center [743, 445] width 71 height 37
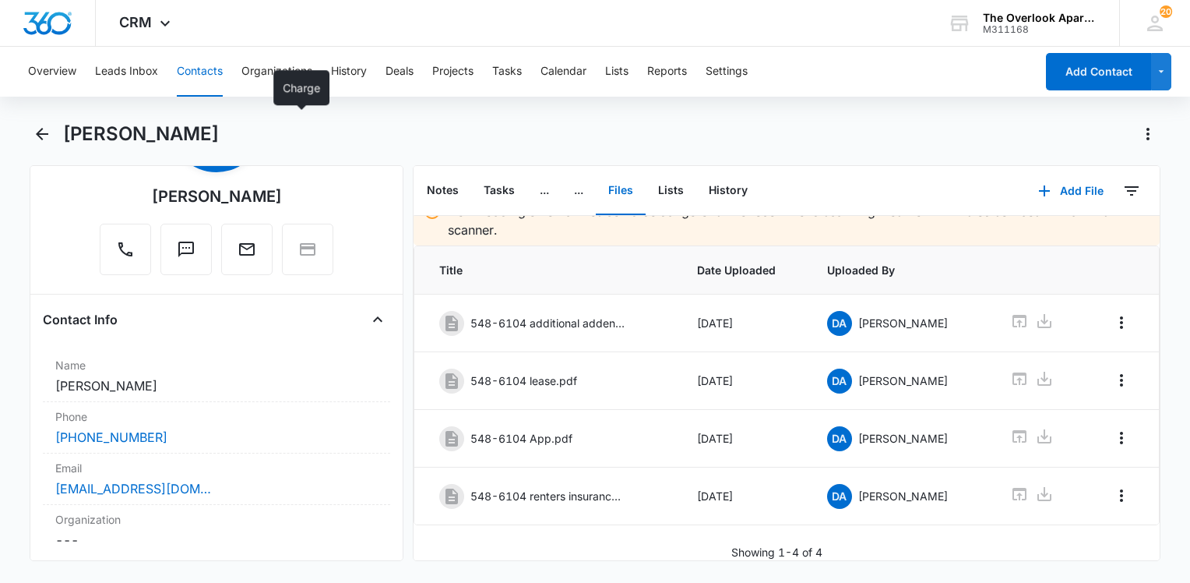
scroll to position [234, 0]
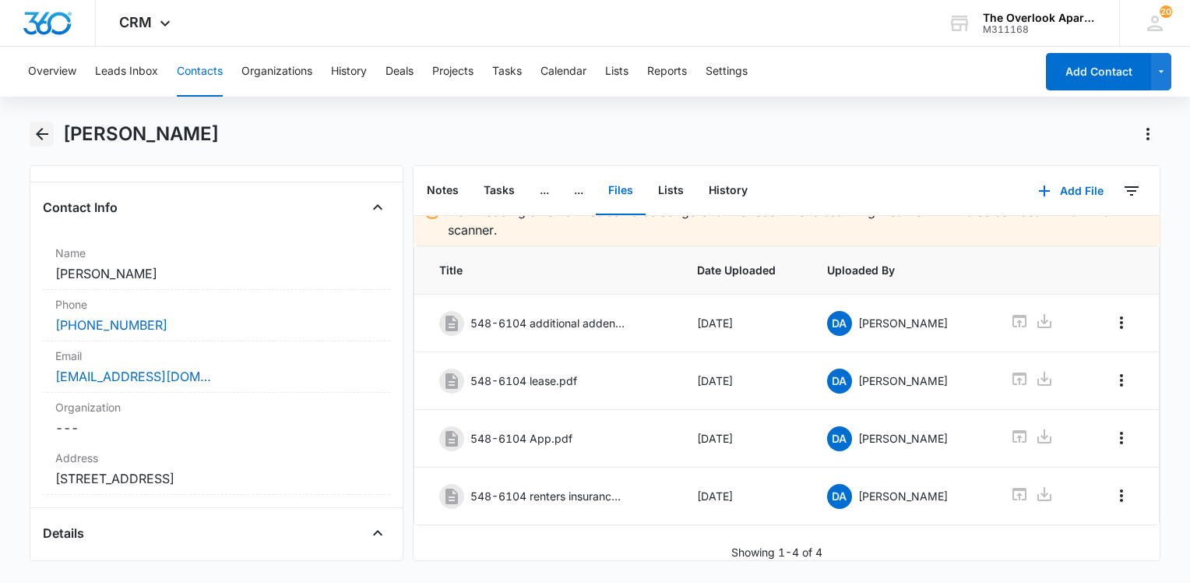
click at [48, 136] on icon "Back" at bounding box center [42, 134] width 19 height 19
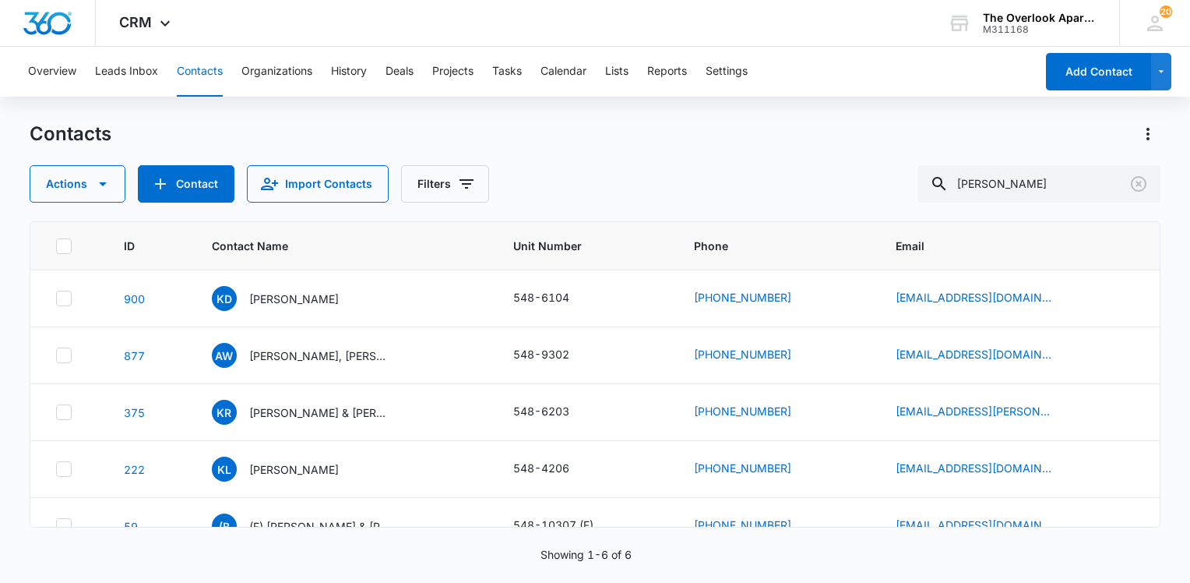
click at [199, 72] on button "Contacts" at bounding box center [200, 72] width 46 height 50
